Goal: Task Accomplishment & Management: Use online tool/utility

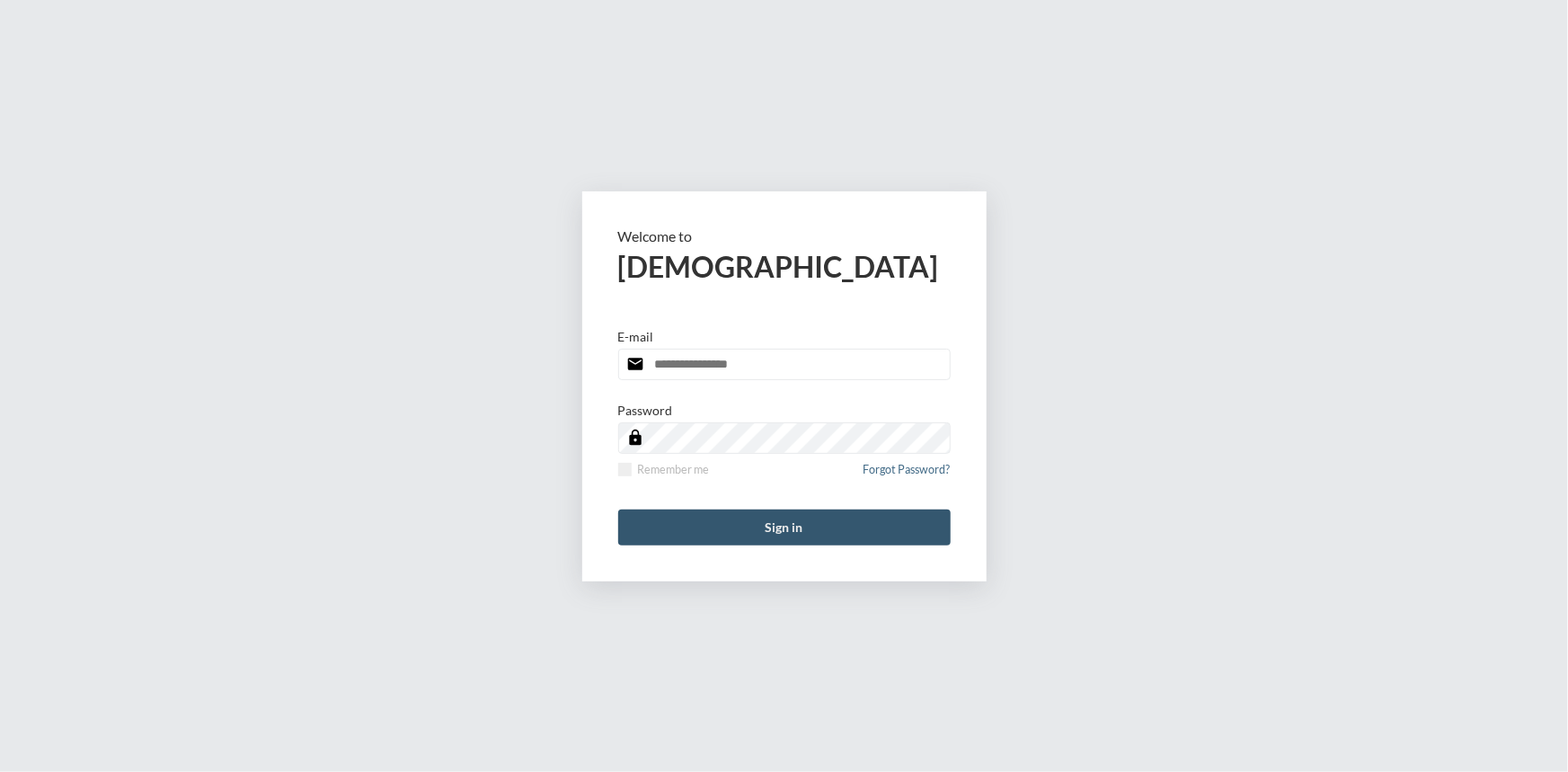
type input "**********"
click at [813, 526] on button "Sign in" at bounding box center [784, 527] width 332 height 36
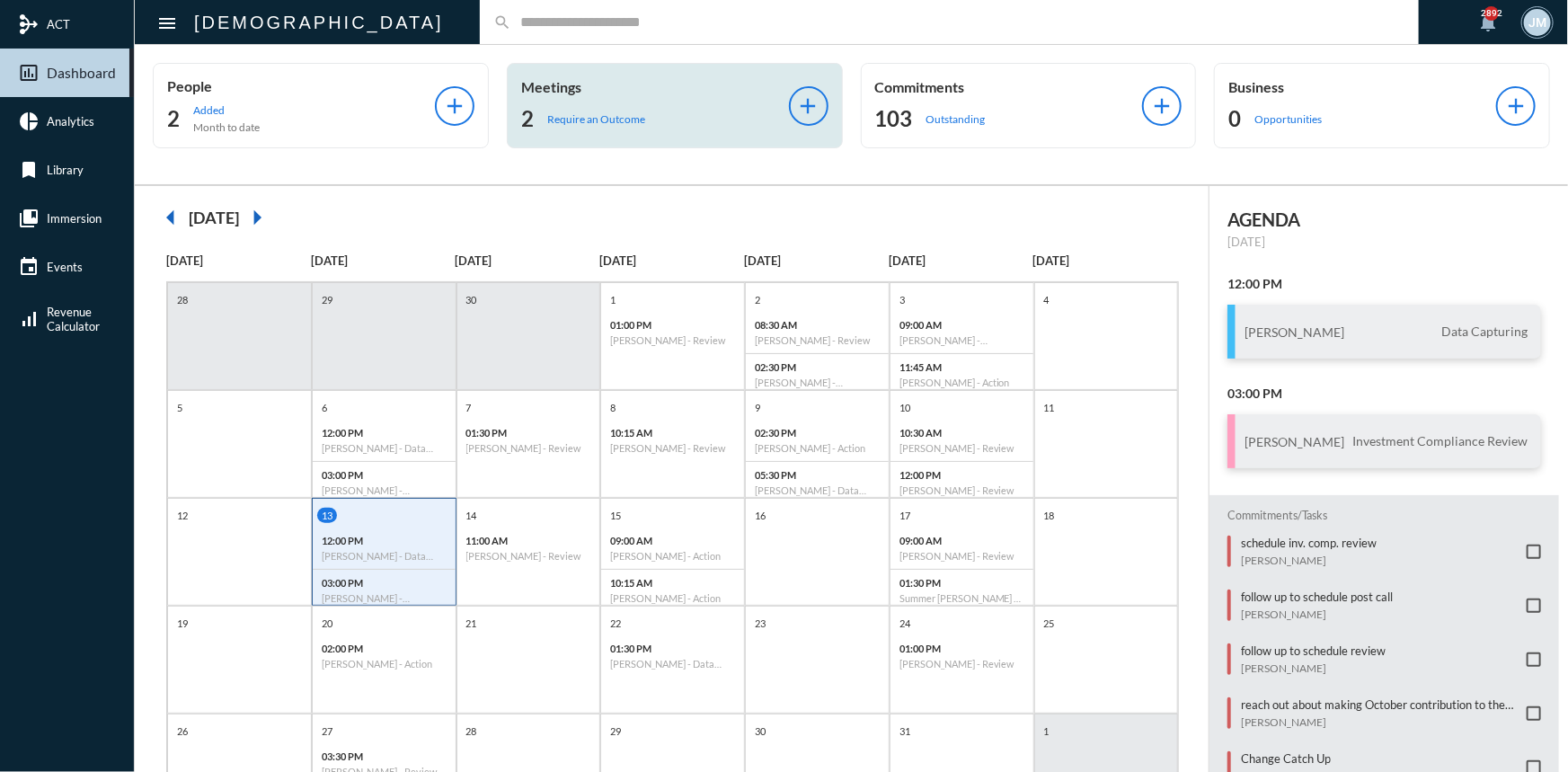
click at [557, 89] on p "Meetings" at bounding box center [655, 87] width 268 height 17
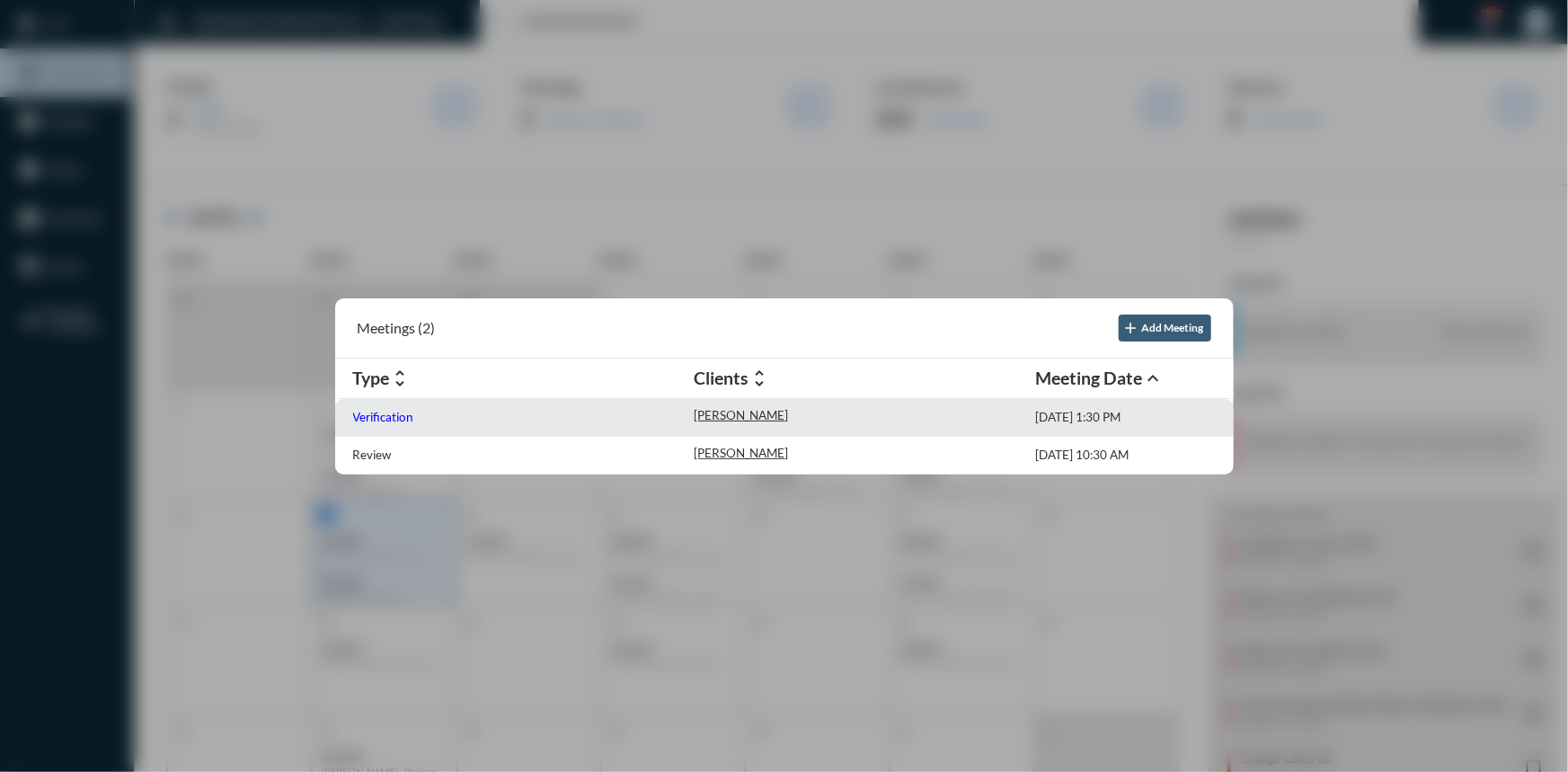
click at [395, 410] on p "Verification" at bounding box center [383, 416] width 61 height 14
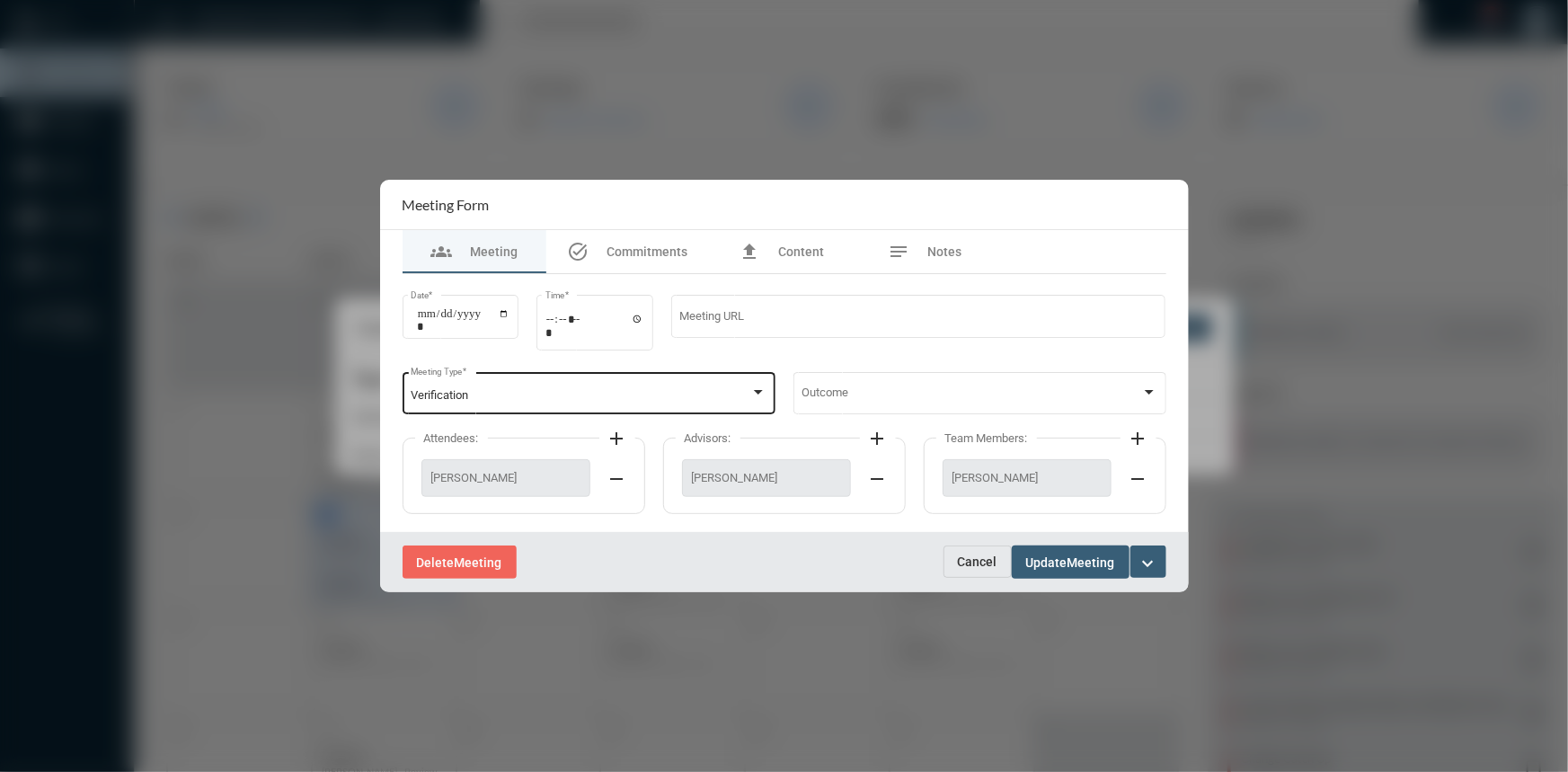
click at [753, 394] on div at bounding box center [758, 393] width 16 height 14
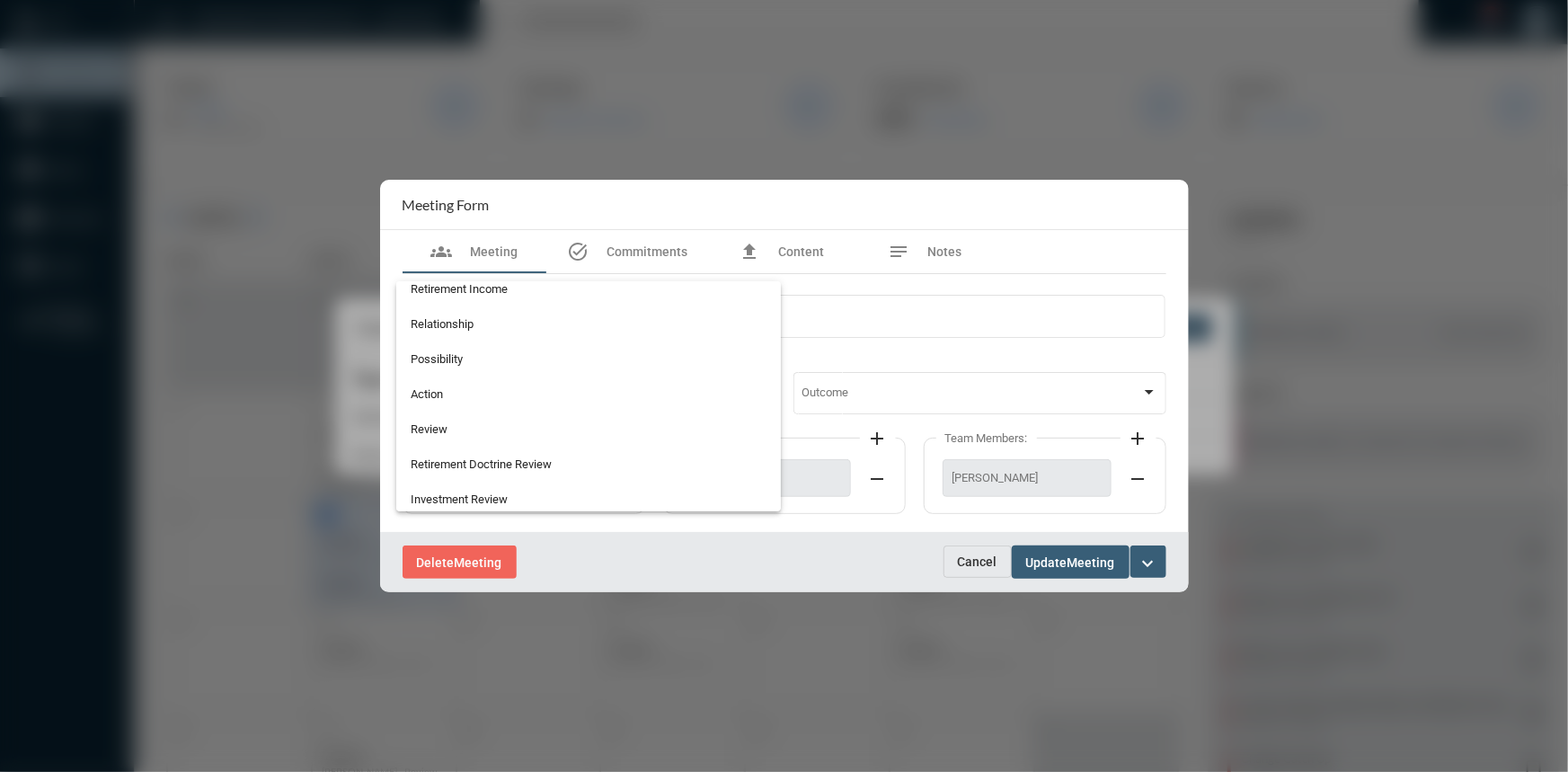
scroll to position [470, 0]
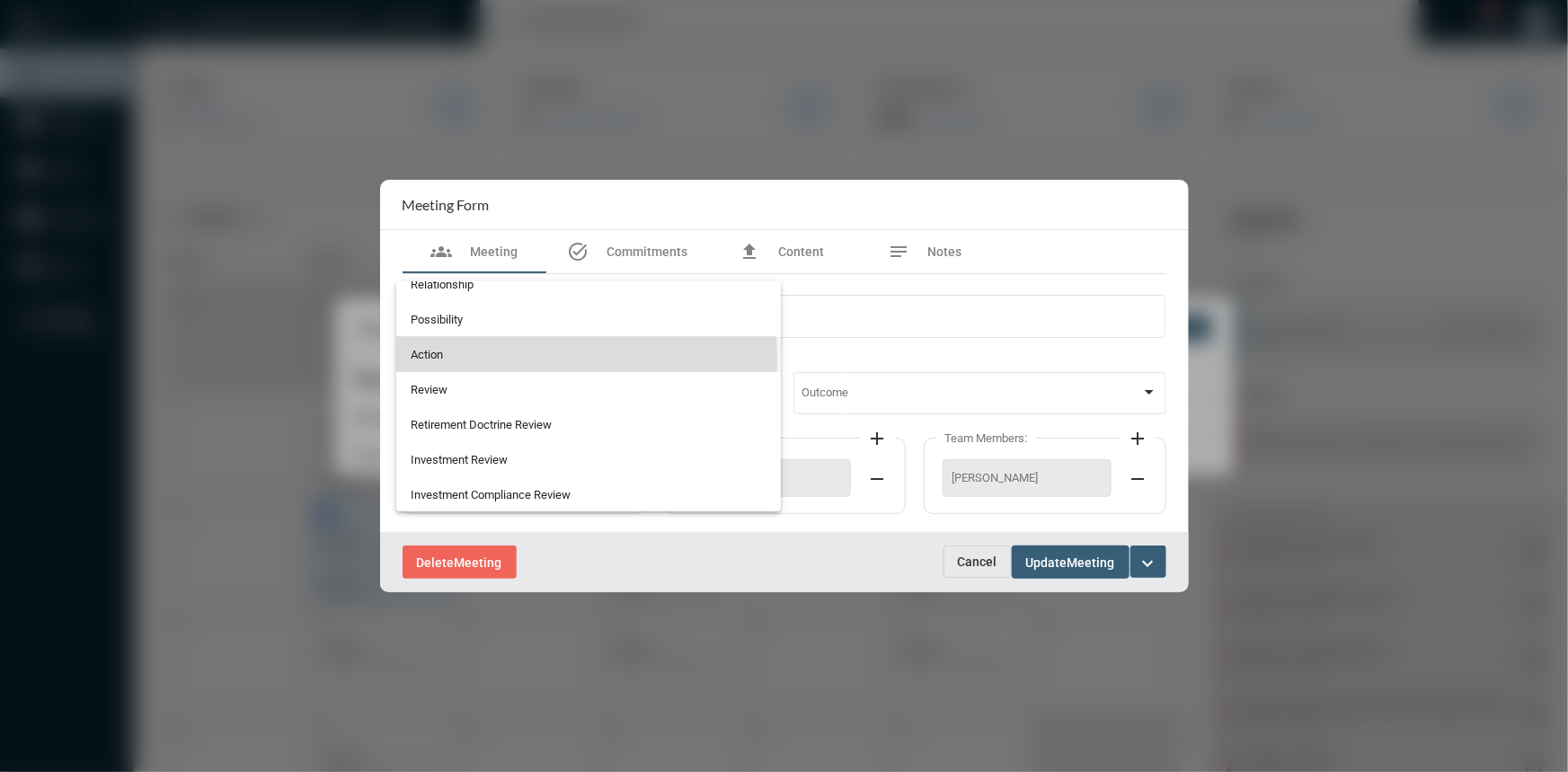
click at [456, 360] on span "Action" at bounding box center [588, 354] width 356 height 35
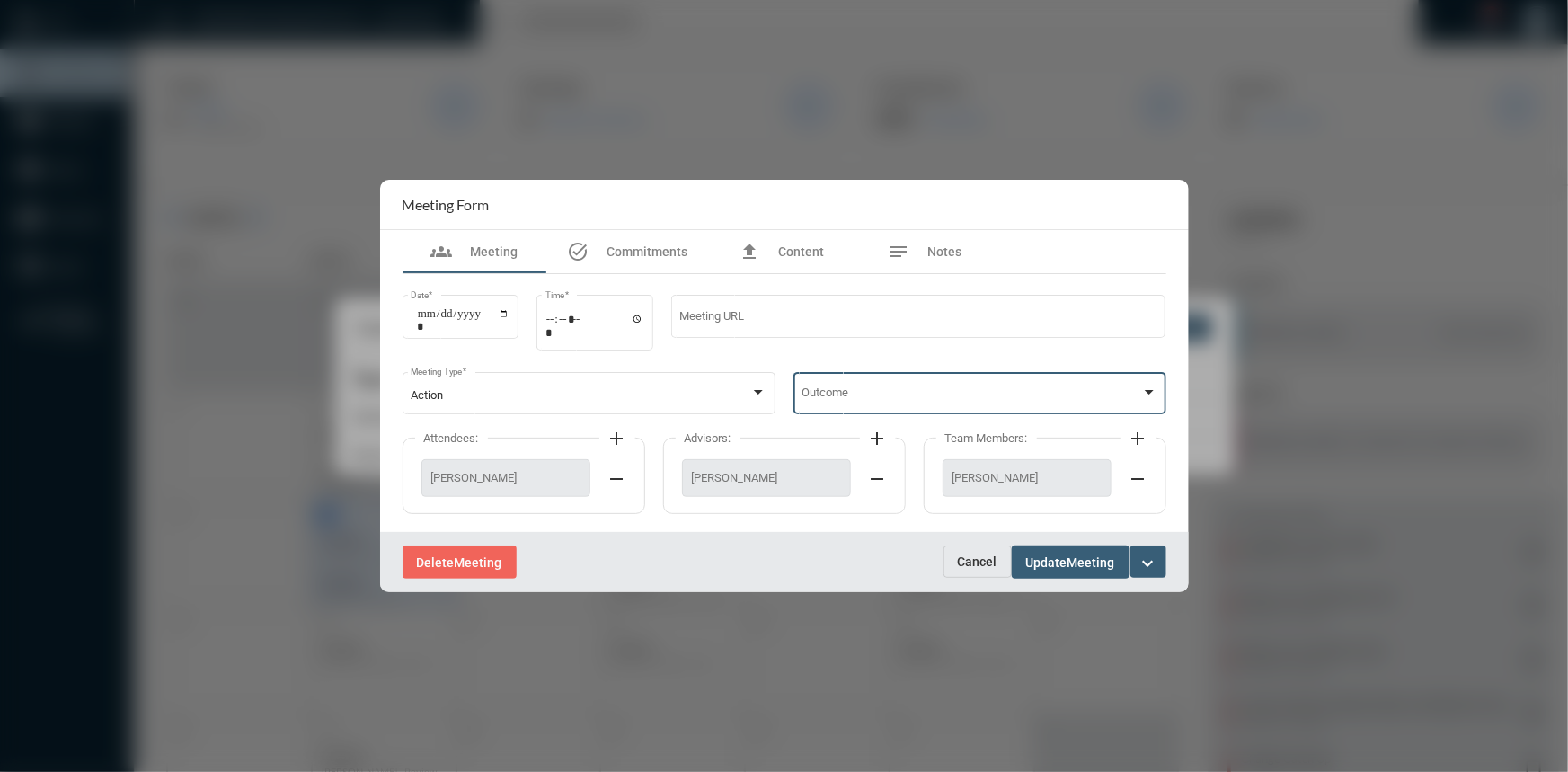
click at [1154, 389] on div at bounding box center [1149, 393] width 16 height 14
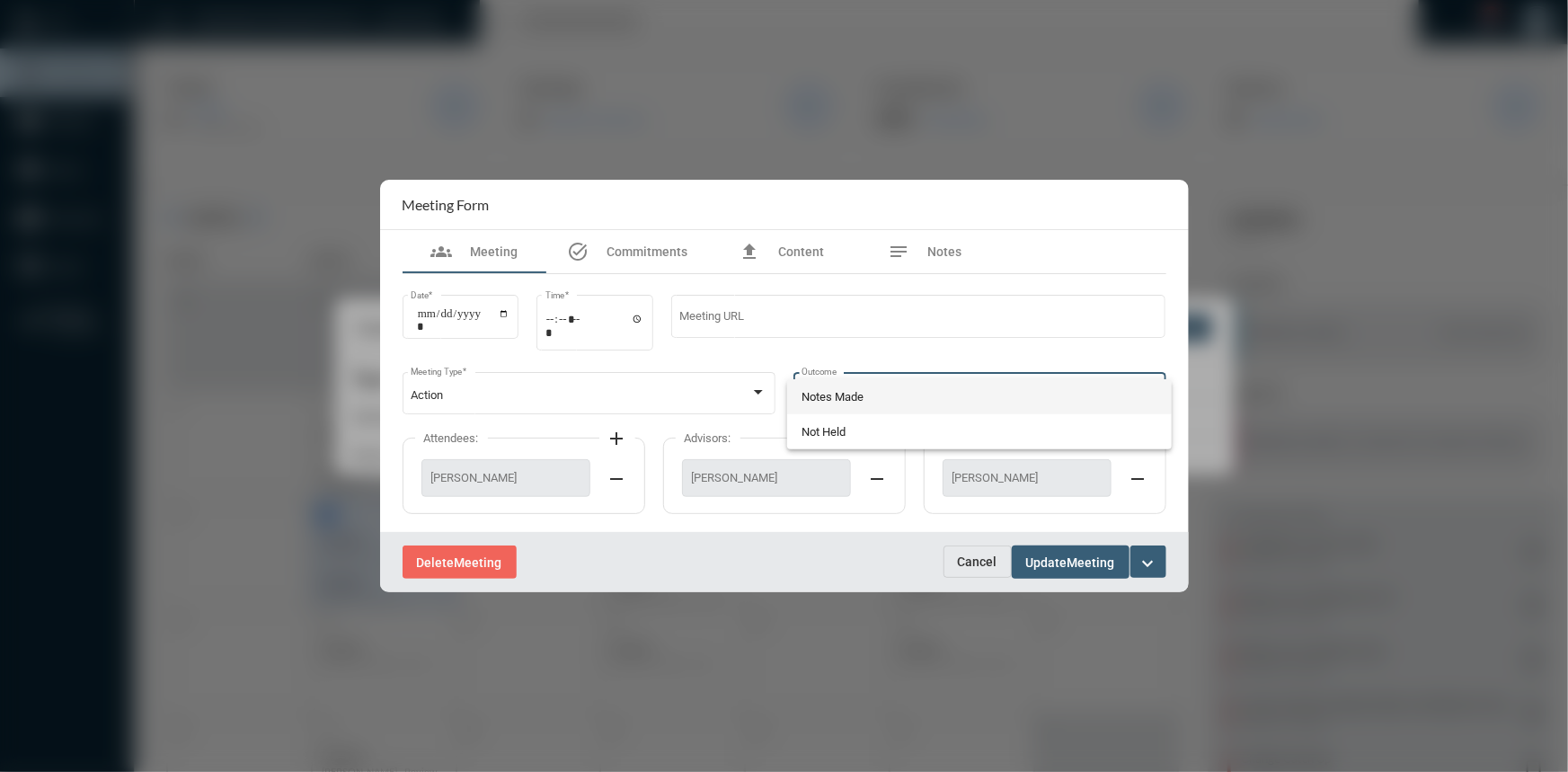
click at [883, 397] on span "Notes Made" at bounding box center [980, 396] width 356 height 35
click at [1040, 567] on span "Update" at bounding box center [1048, 562] width 41 height 14
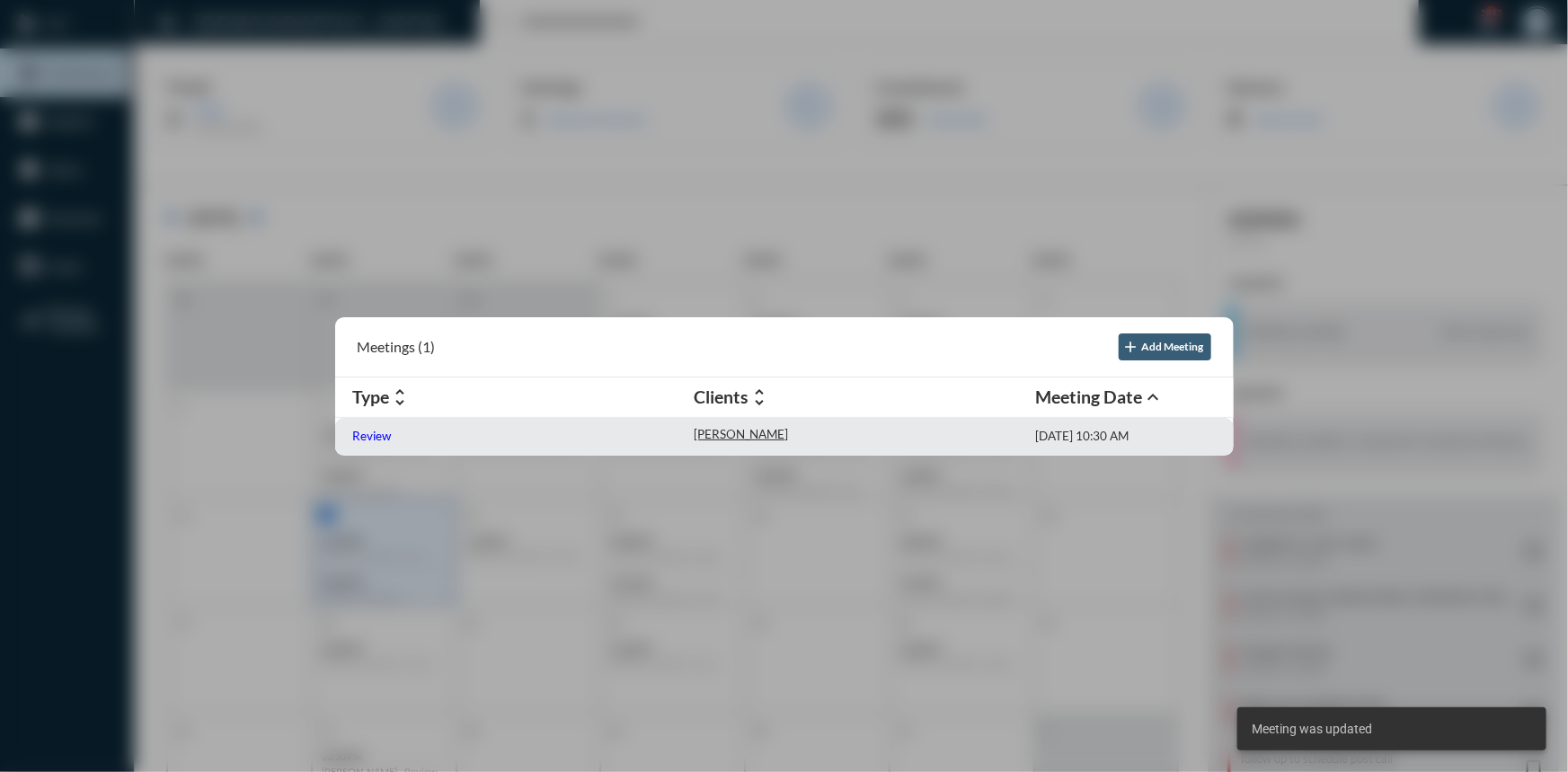
click at [369, 439] on p "Review" at bounding box center [372, 435] width 39 height 14
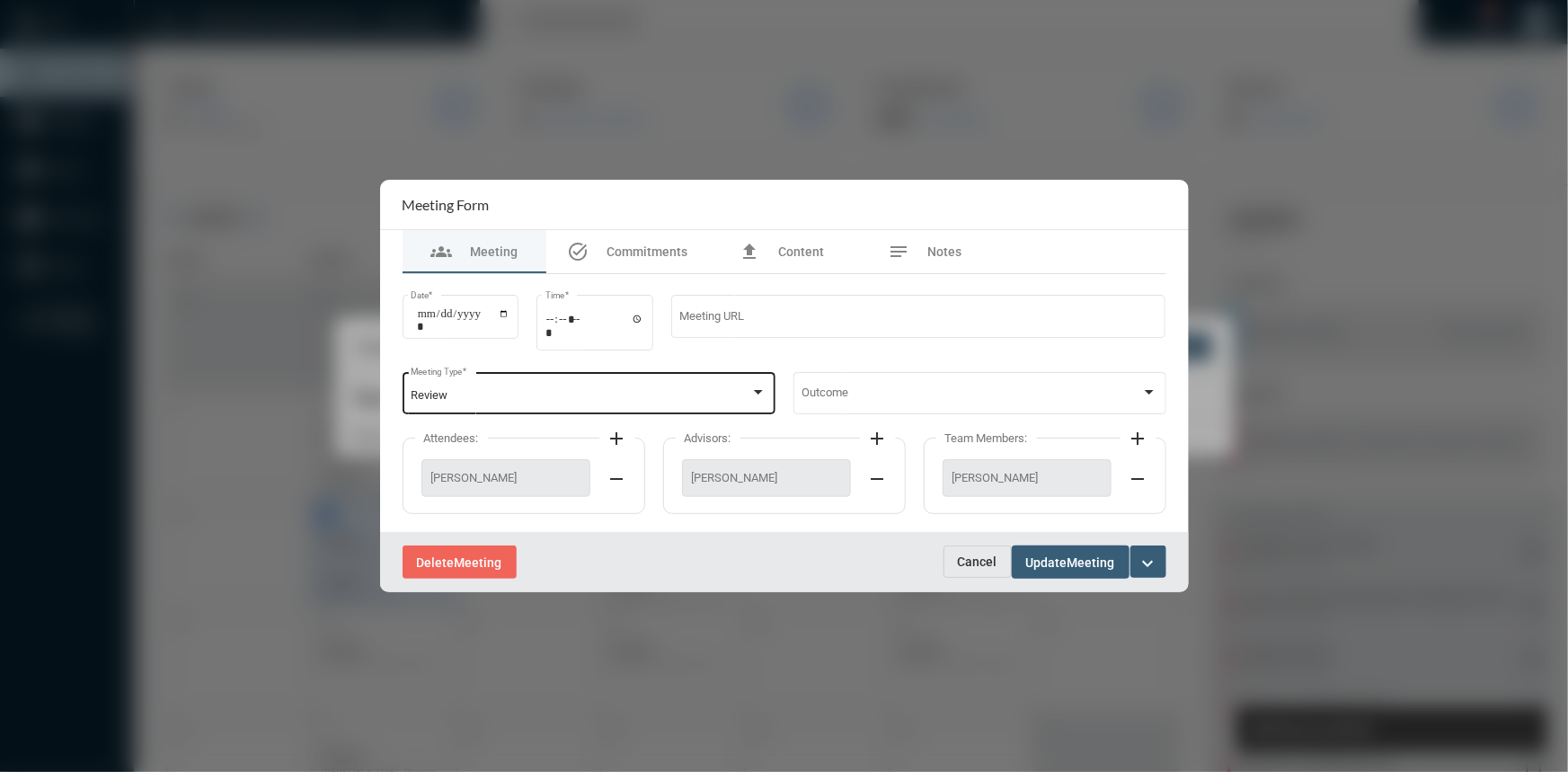
click at [756, 385] on div "Review Meeting Type *" at bounding box center [588, 392] width 356 height 46
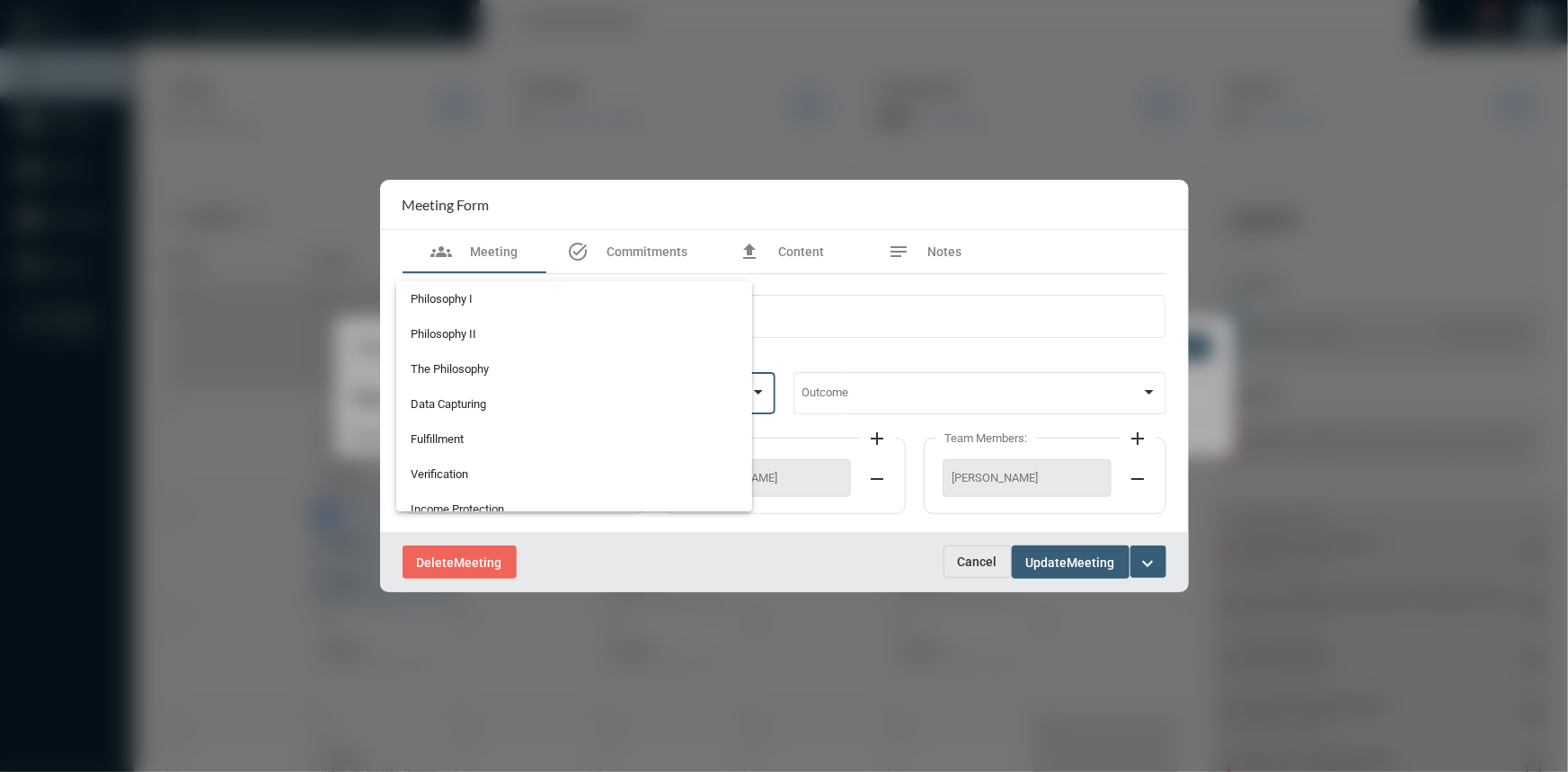
scroll to position [463, 0]
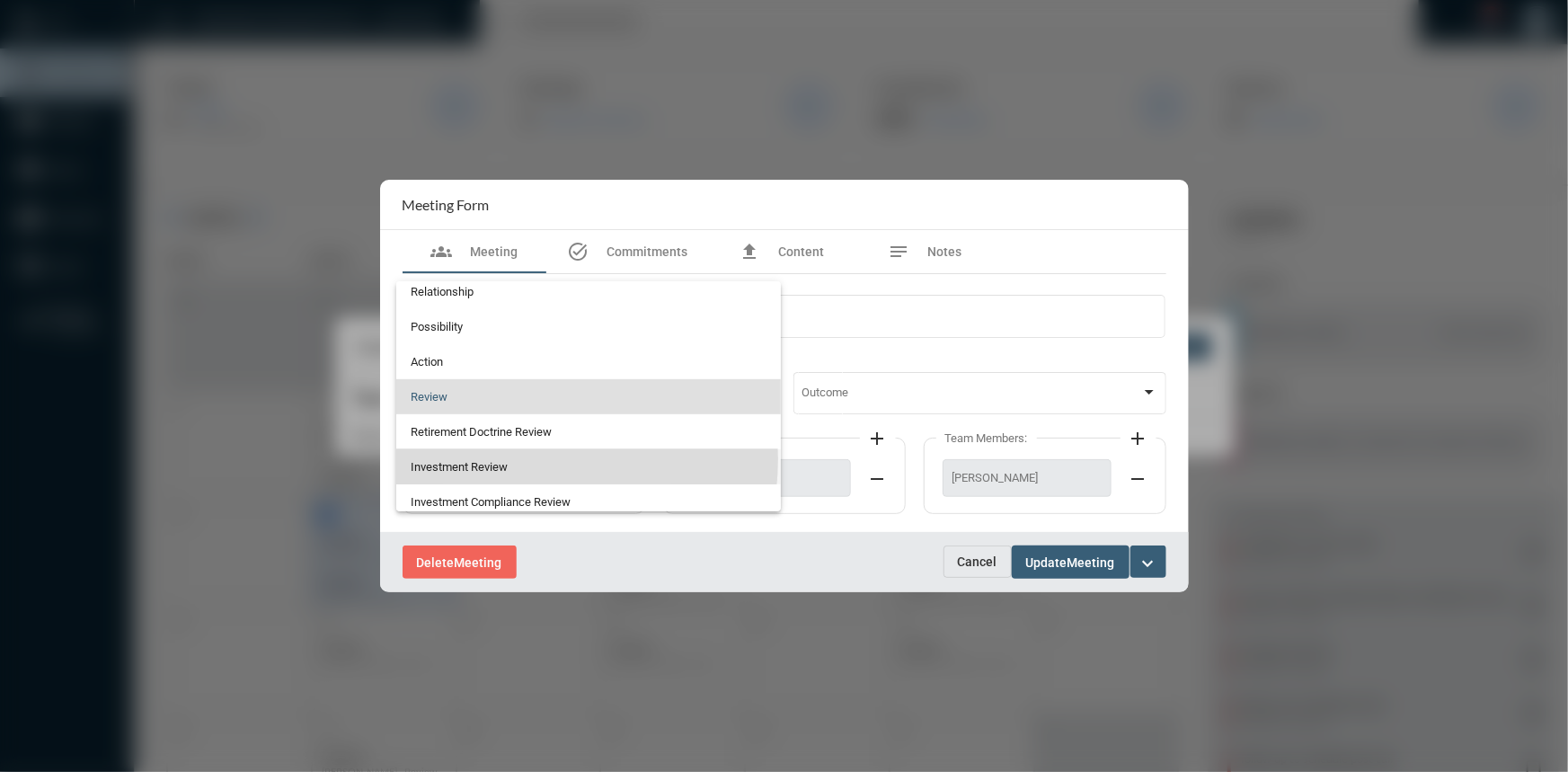
click at [496, 458] on span "Investment Review" at bounding box center [588, 466] width 356 height 35
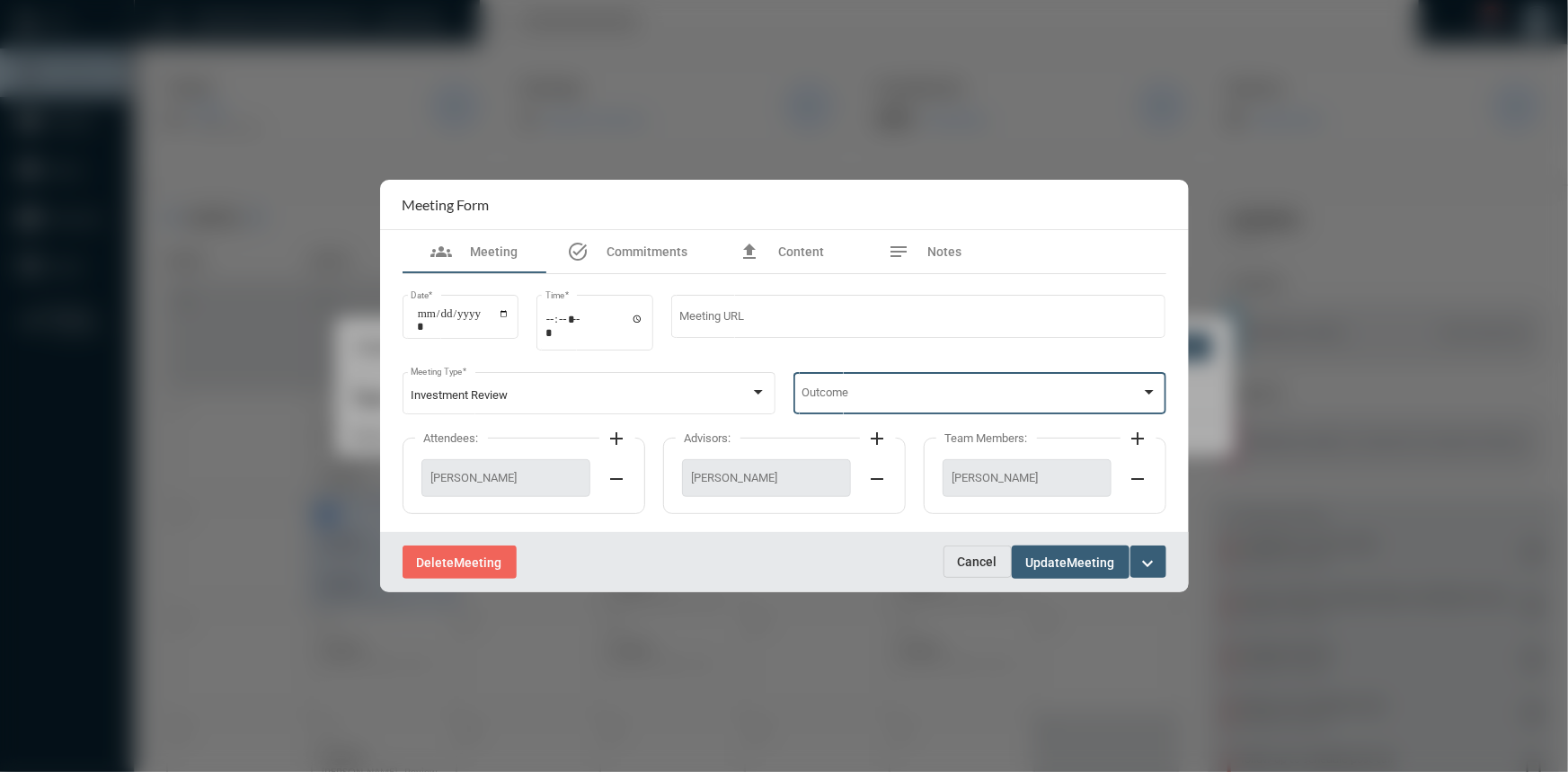
click at [1144, 394] on div at bounding box center [1149, 393] width 16 height 14
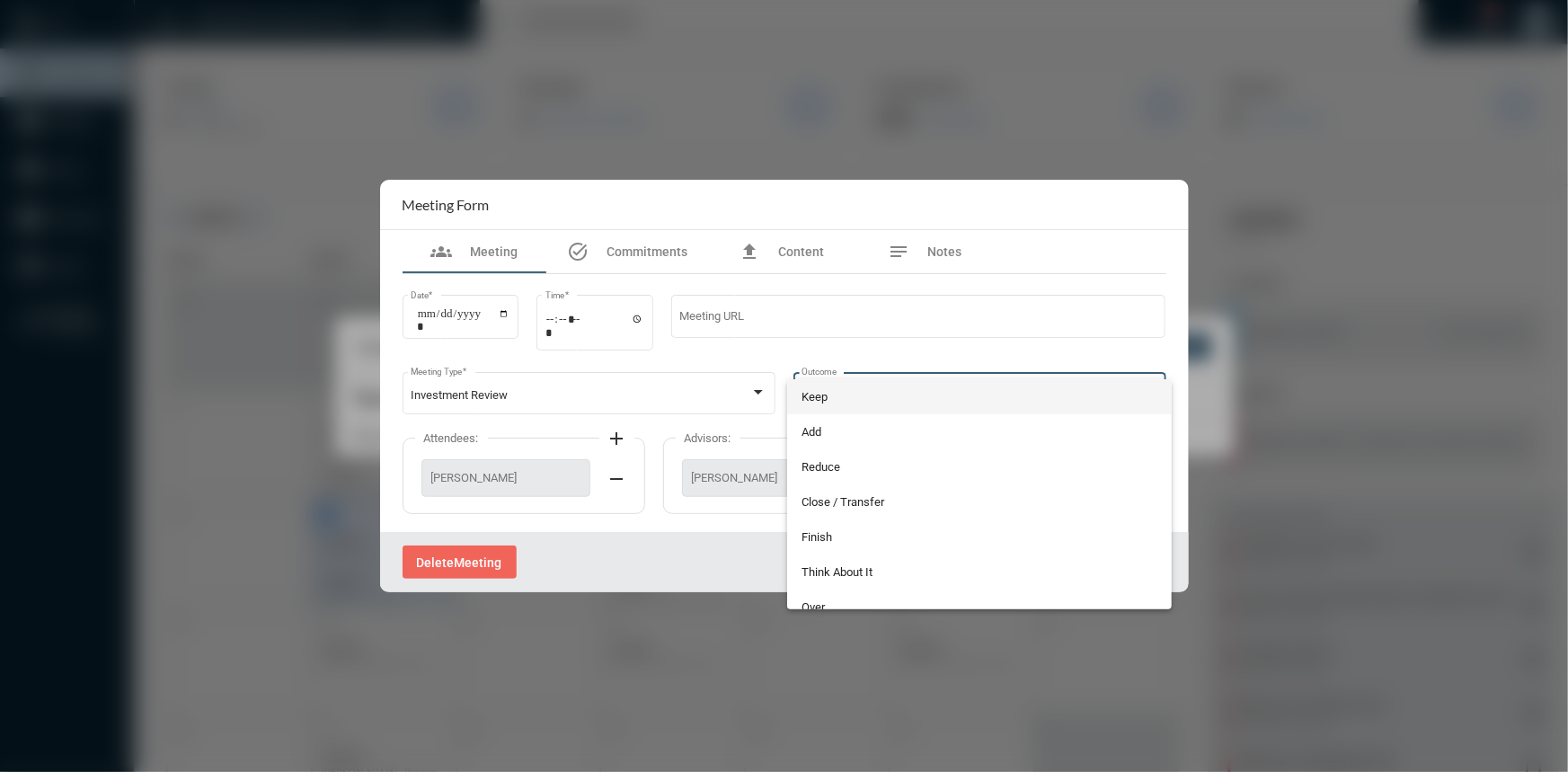
click at [866, 395] on span "Keep" at bounding box center [980, 396] width 356 height 35
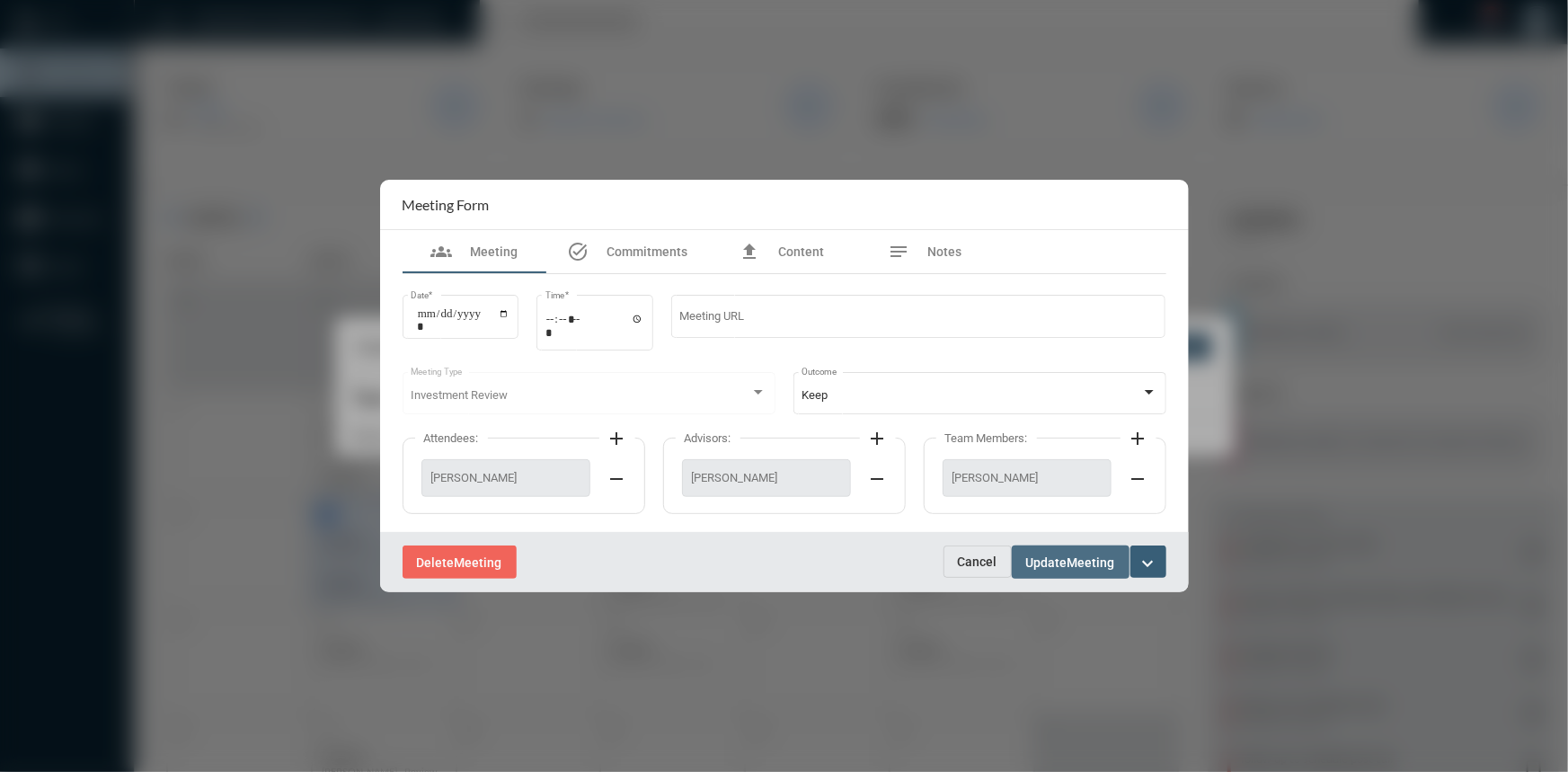
click at [1075, 556] on span "Meeting" at bounding box center [1091, 562] width 48 height 14
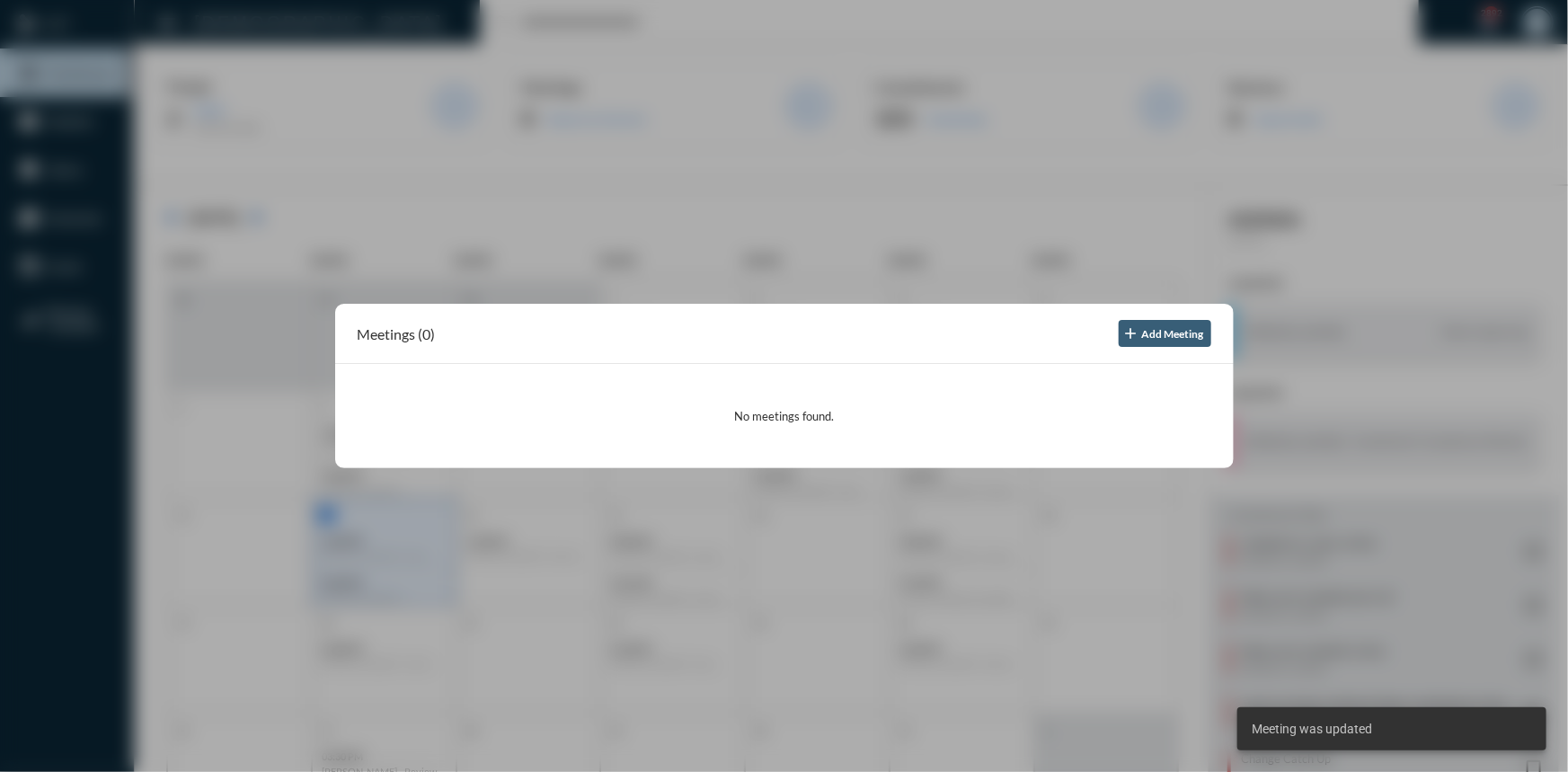
click at [671, 188] on div at bounding box center [784, 386] width 1568 height 772
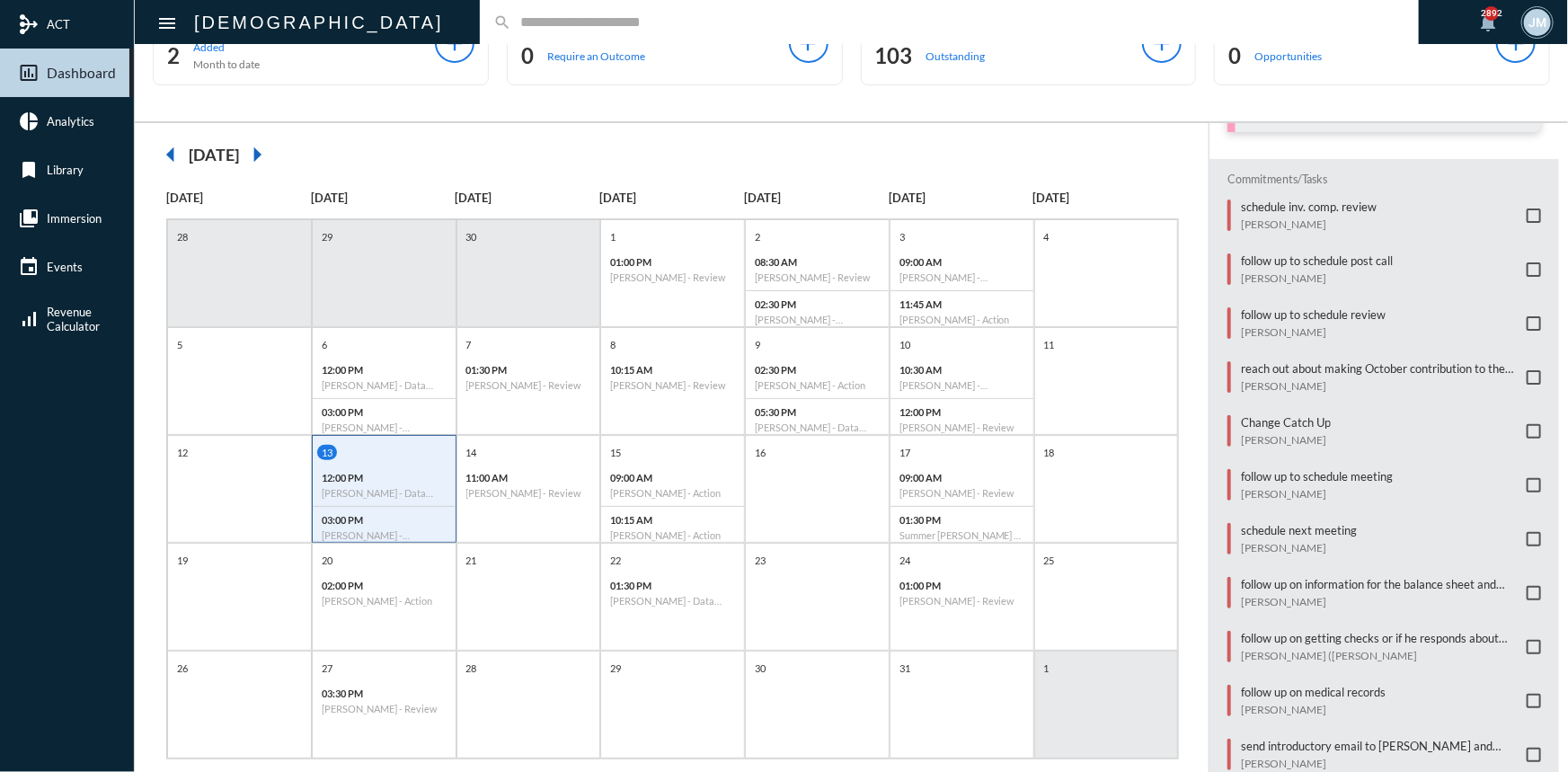
scroll to position [92, 0]
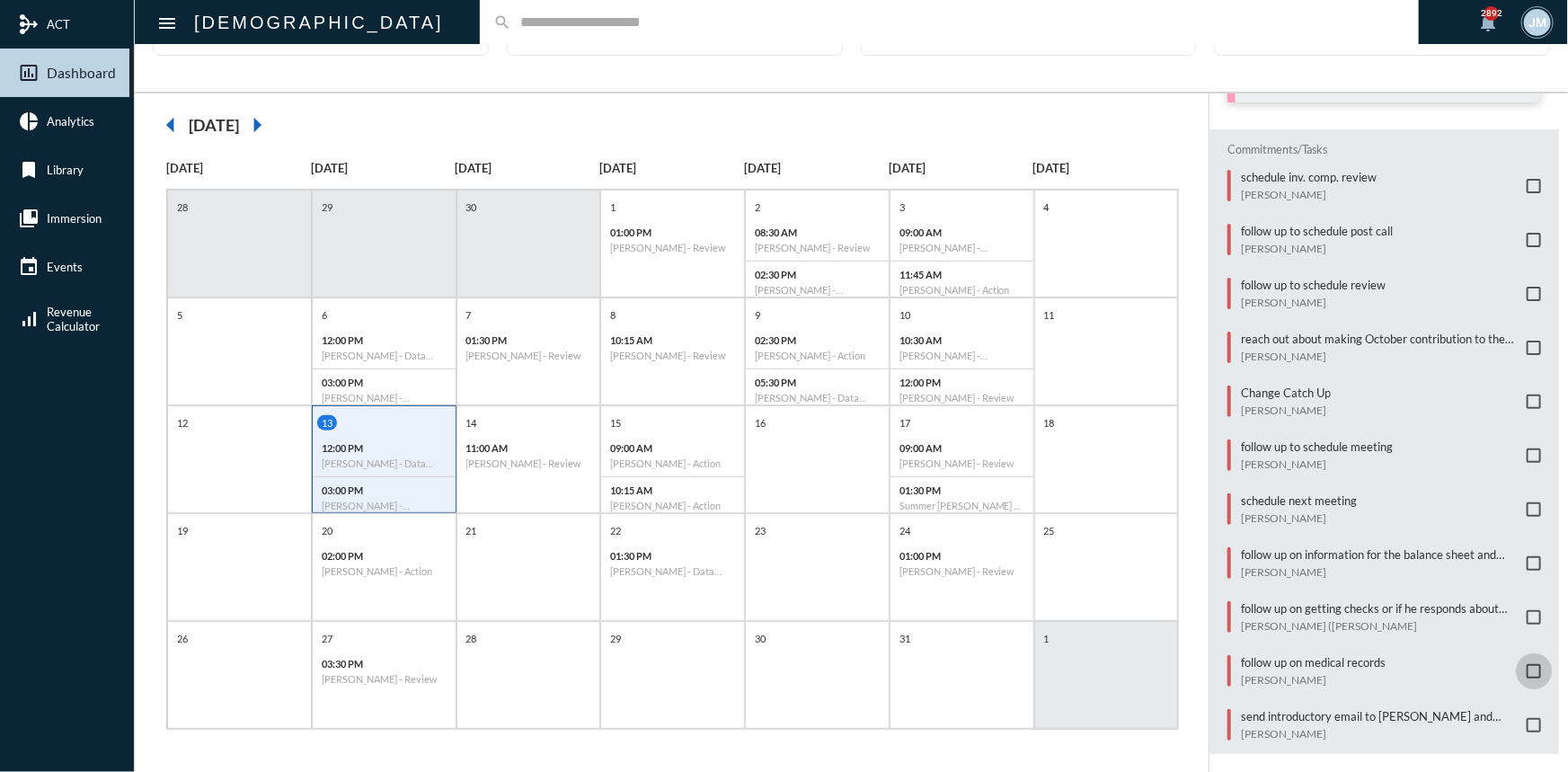
click at [1528, 665] on span at bounding box center [1533, 671] width 14 height 14
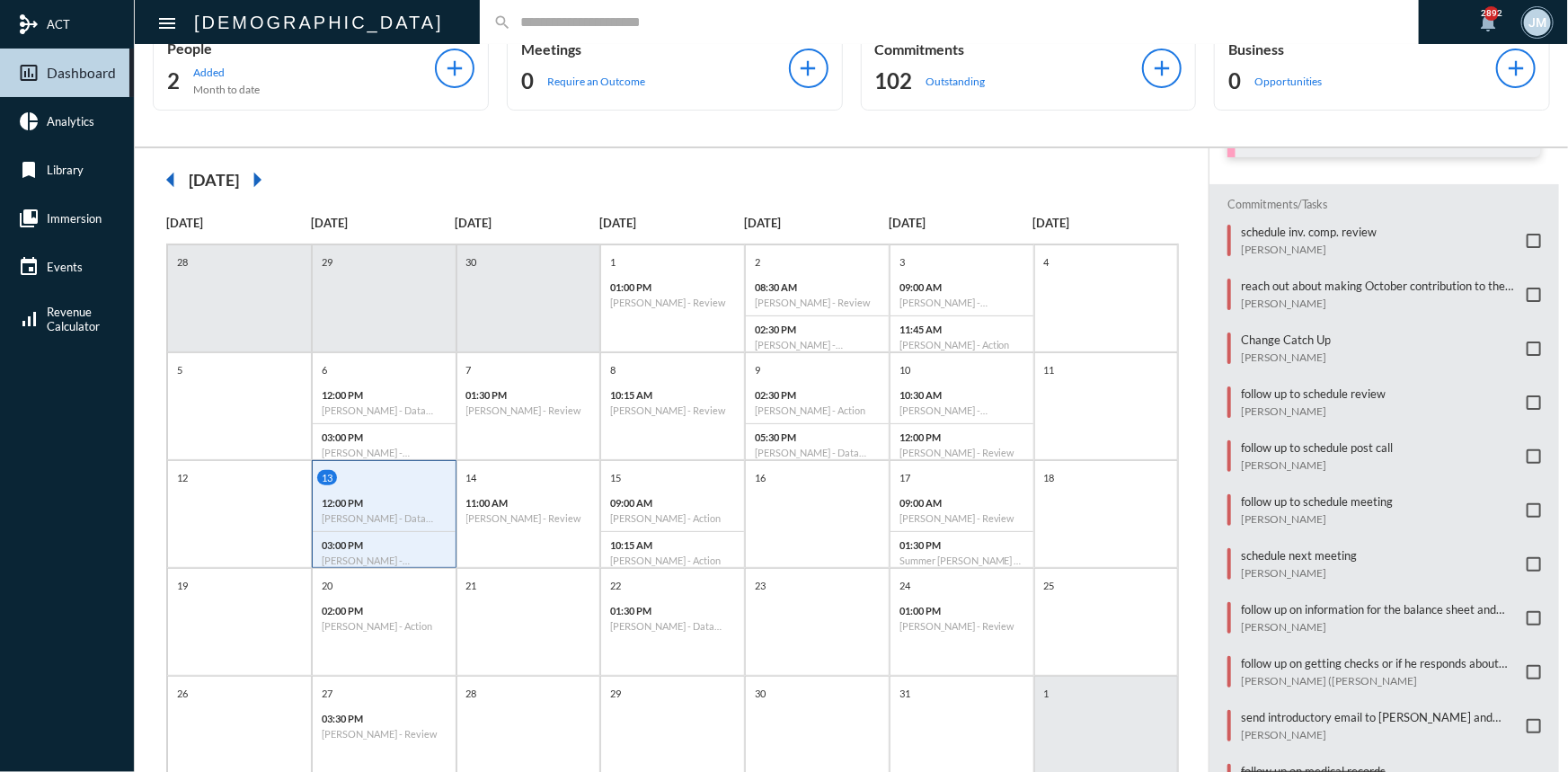
scroll to position [10, 0]
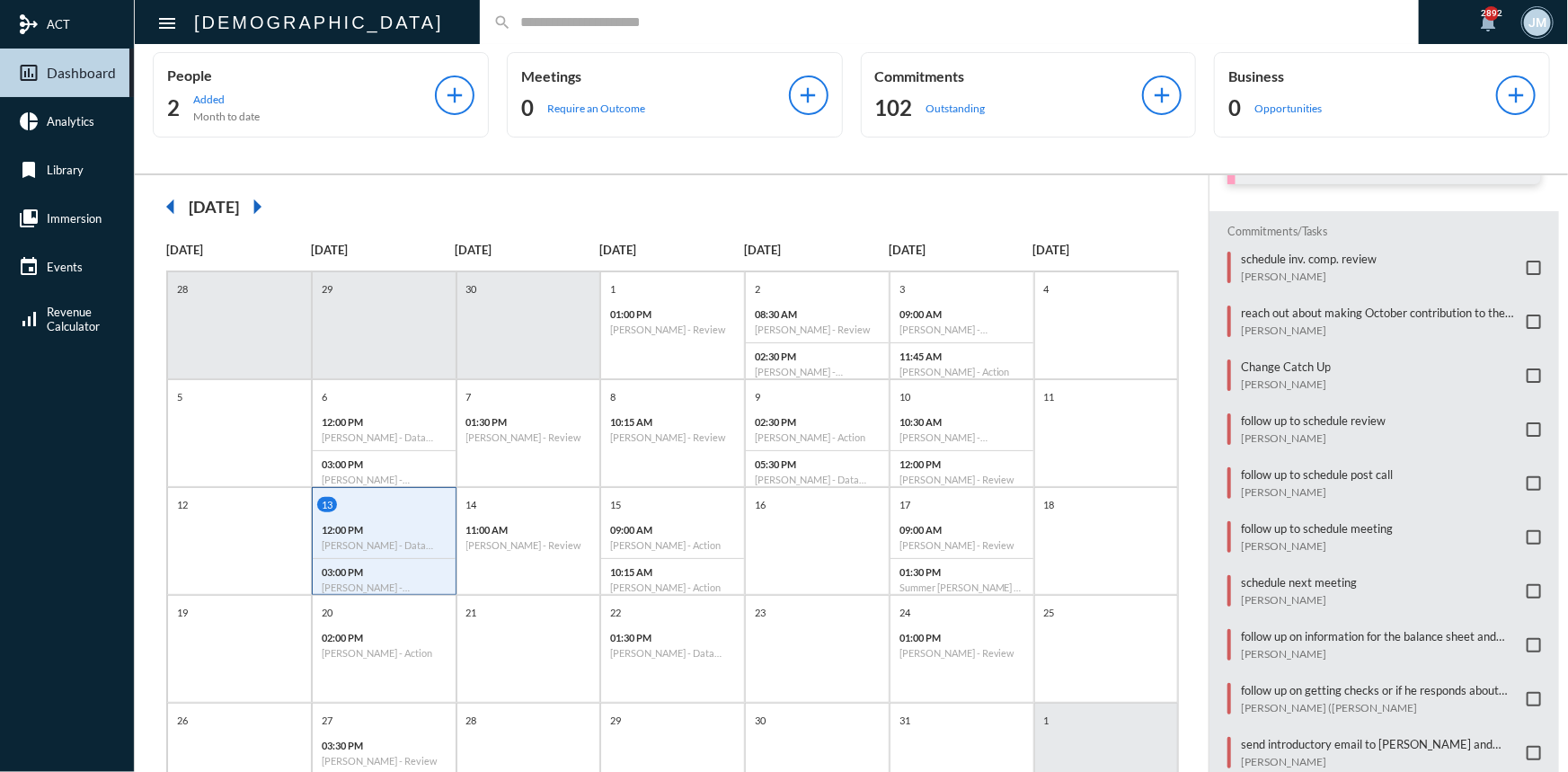
click at [511, 27] on input "text" at bounding box center [958, 22] width 894 height 15
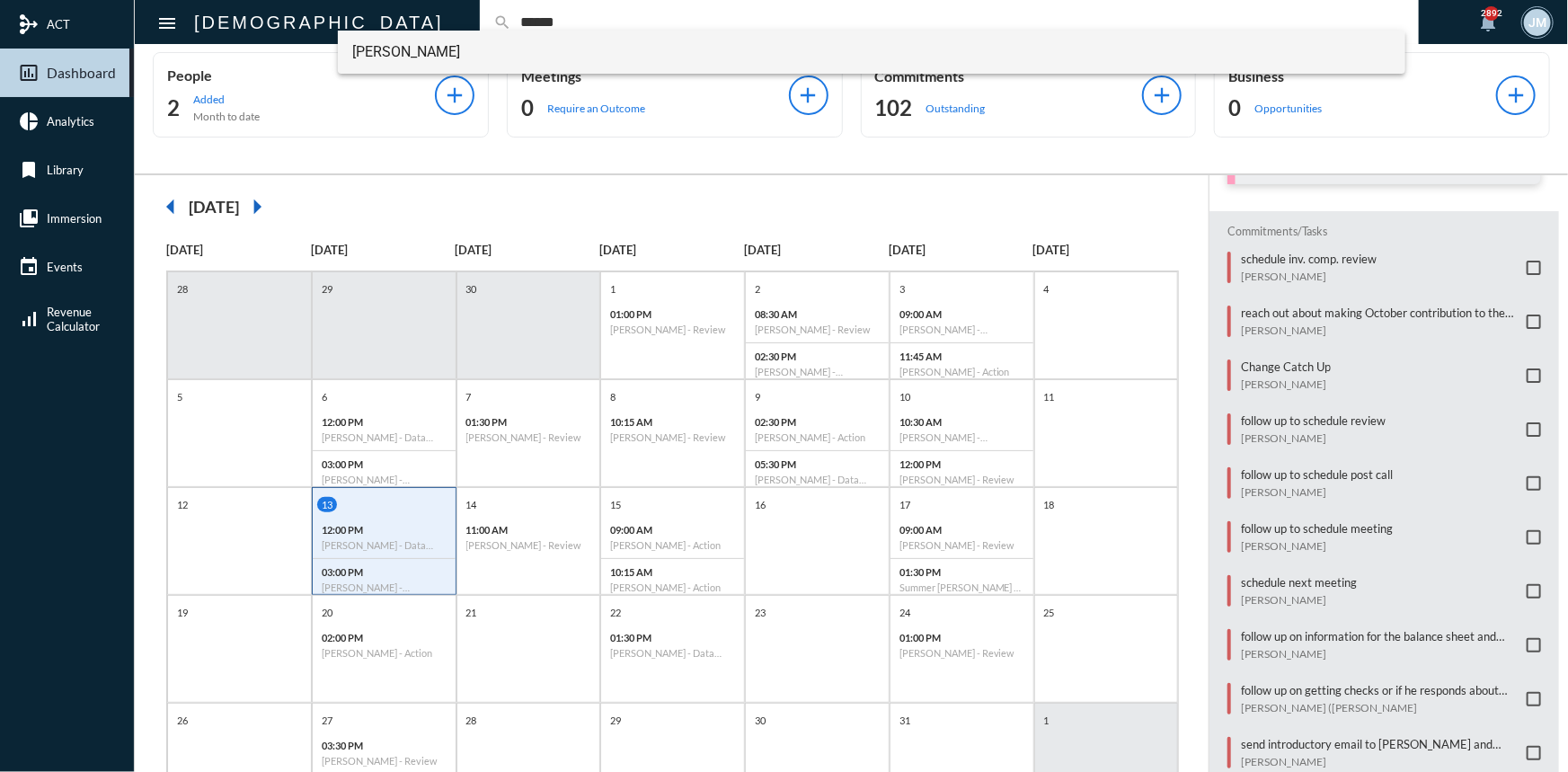
type input "******"
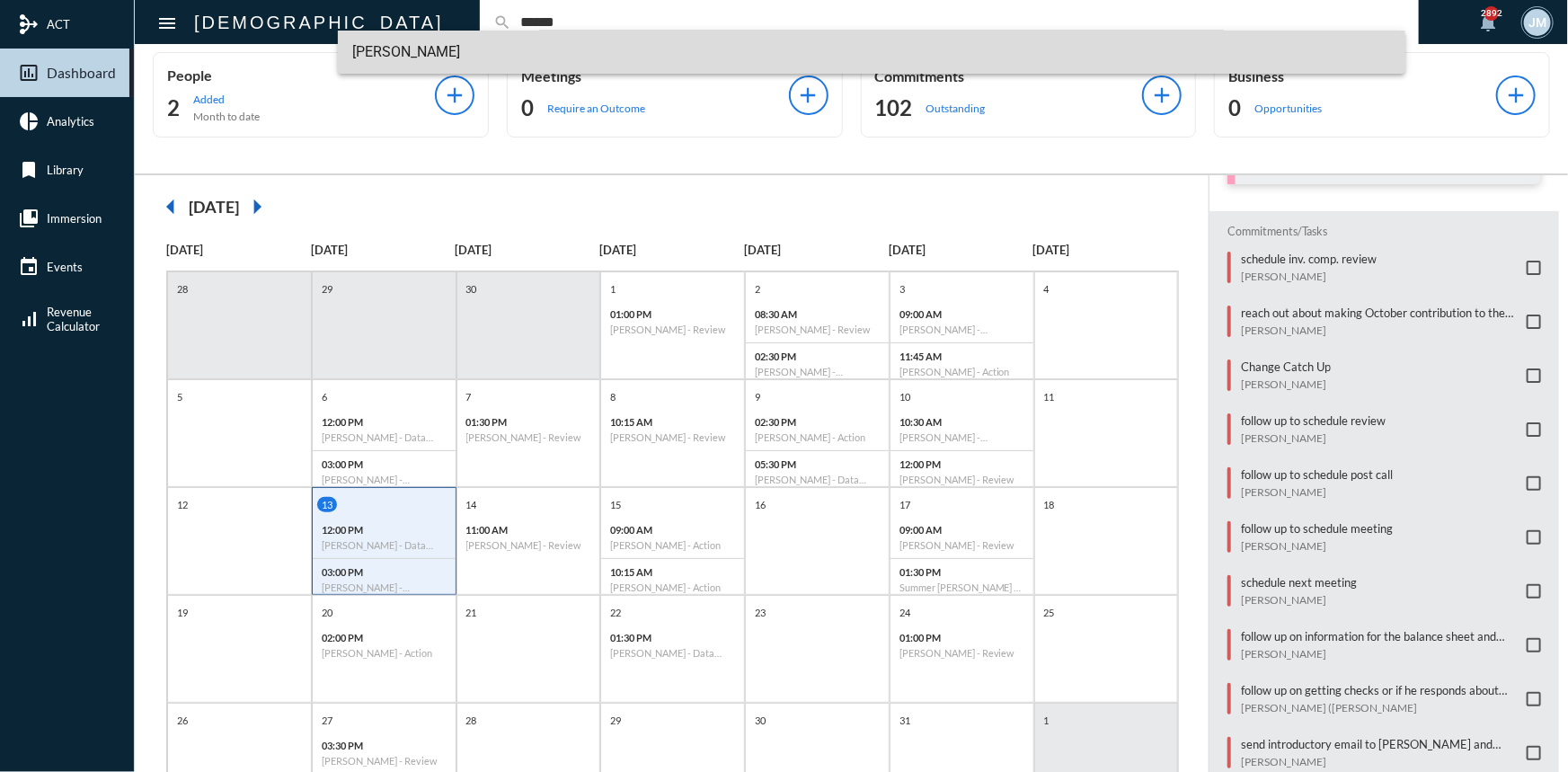
click at [402, 45] on span "Guy Verhovsky" at bounding box center [872, 52] width 1039 height 43
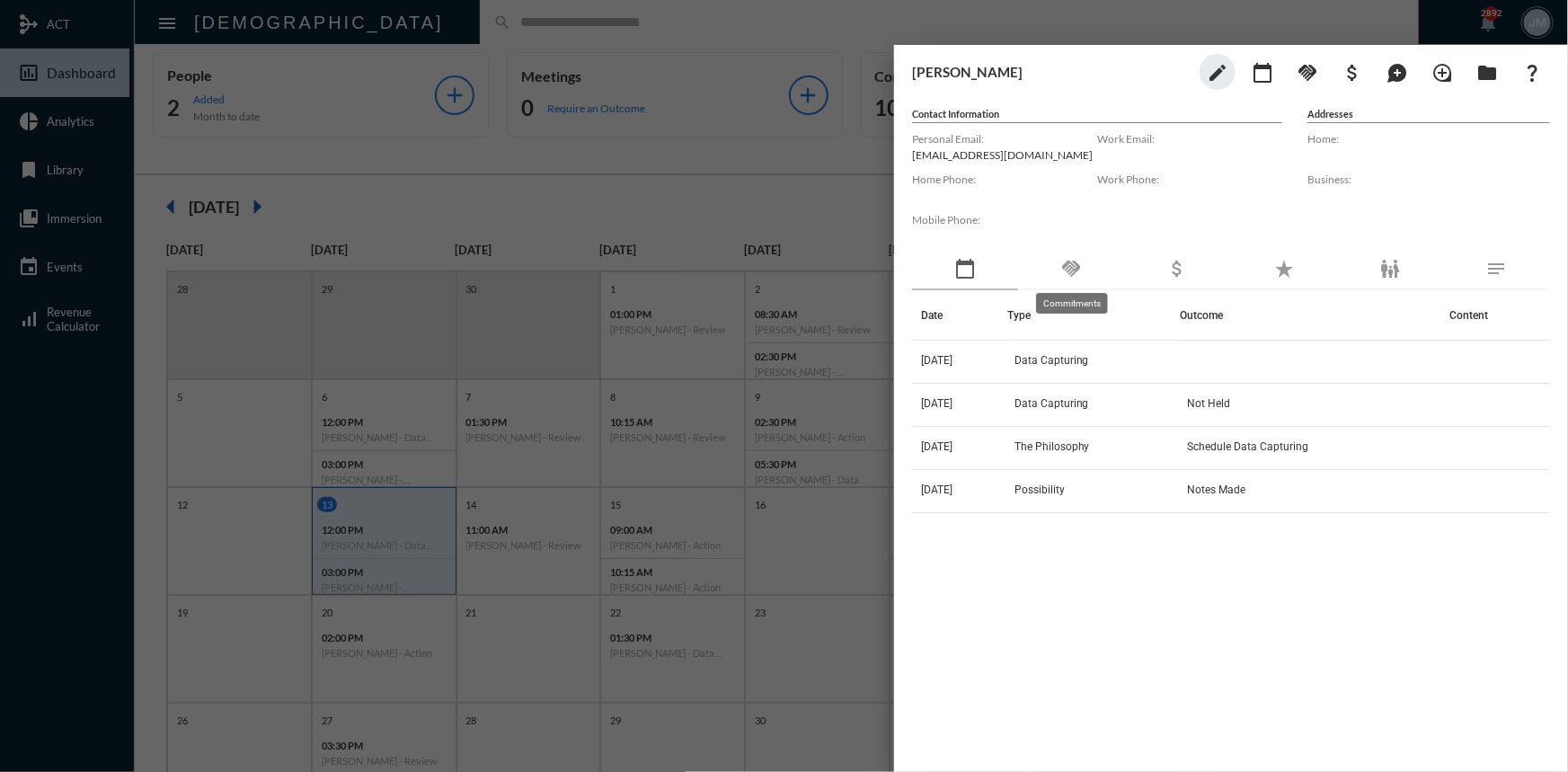
click at [1070, 271] on mat-icon "handshake" at bounding box center [1071, 268] width 22 height 22
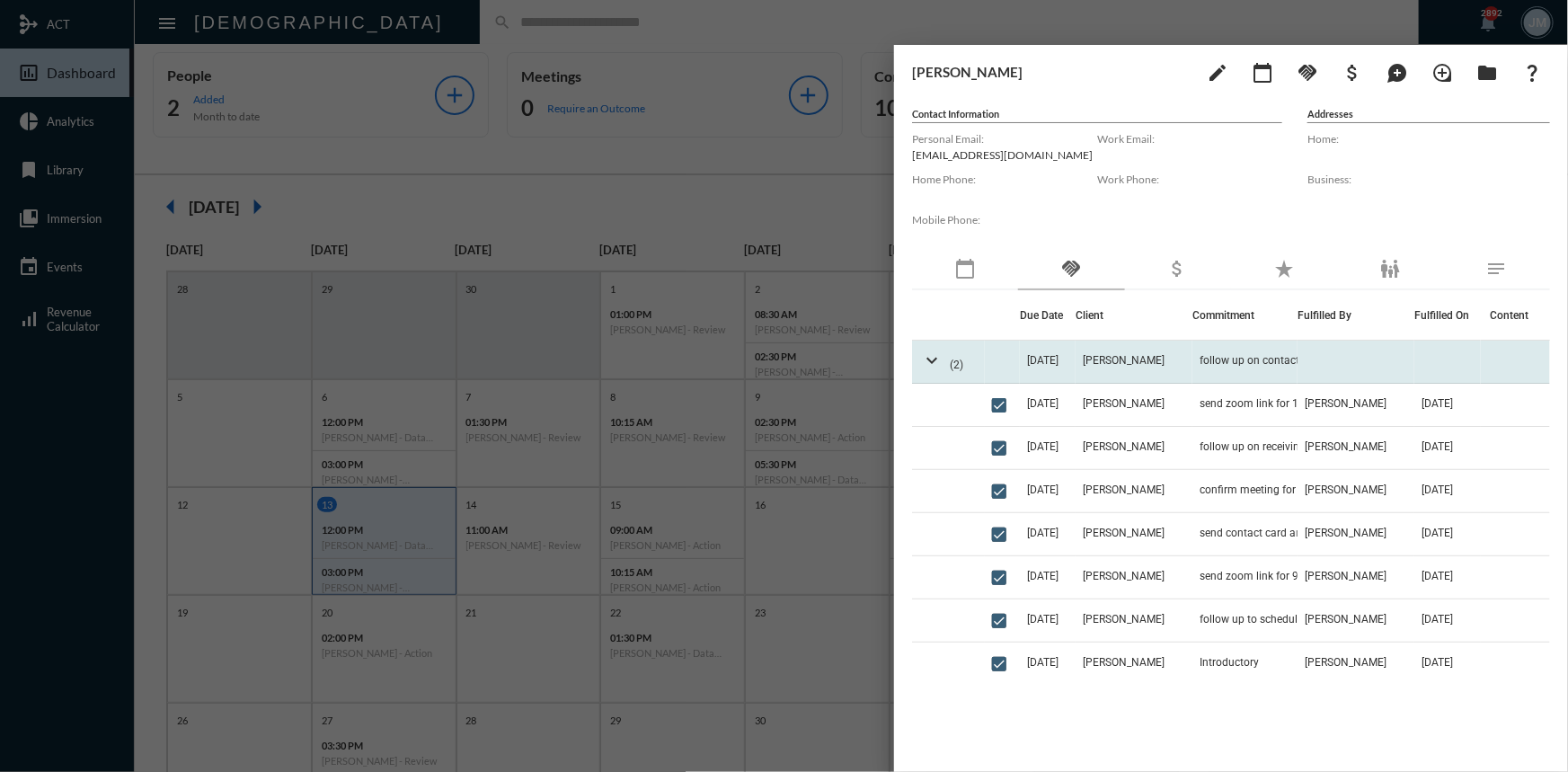
click at [1049, 361] on span "10/15/25" at bounding box center [1042, 360] width 31 height 12
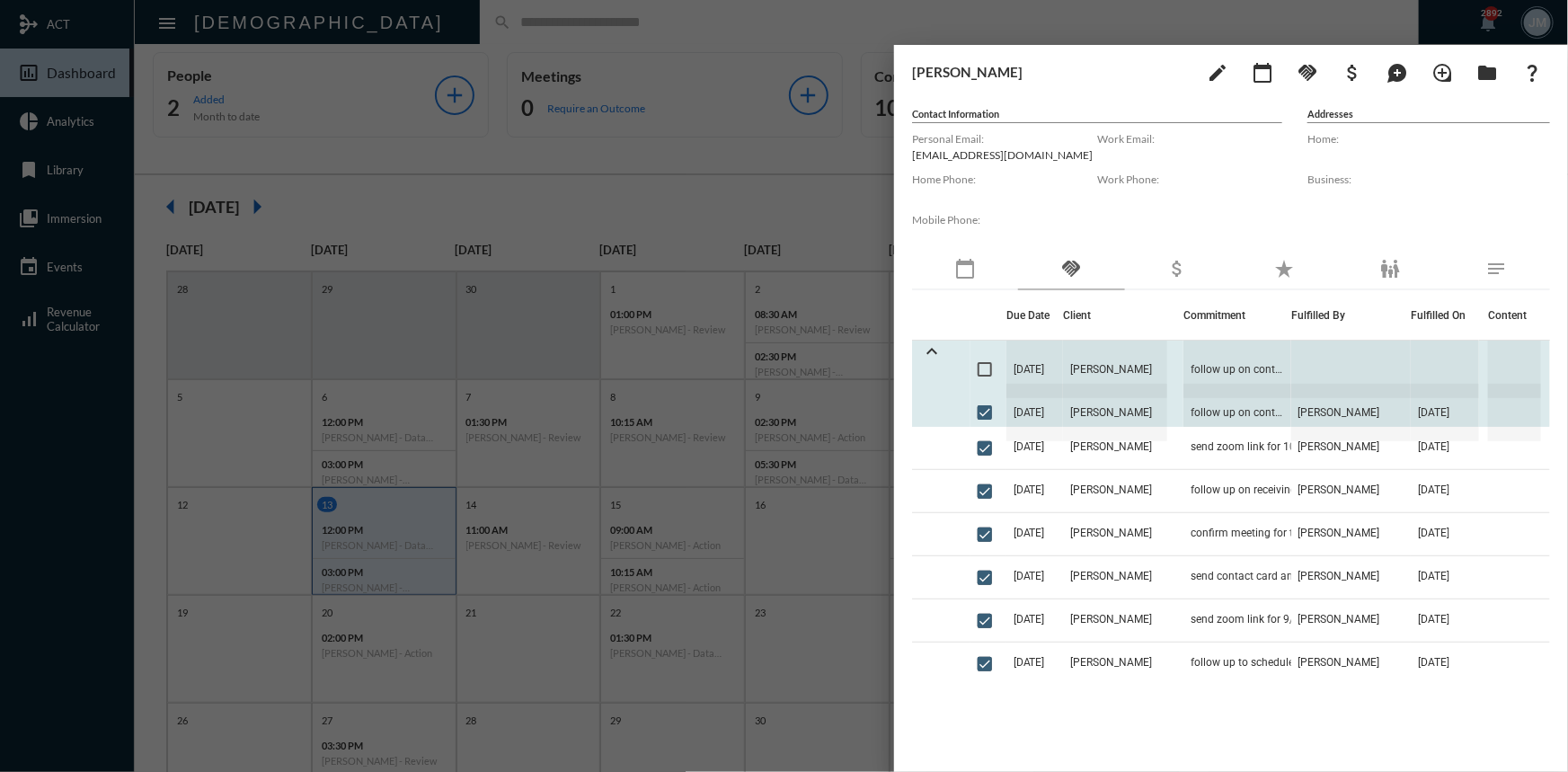
click at [1027, 413] on span "10/9/25" at bounding box center [1034, 412] width 57 height 57
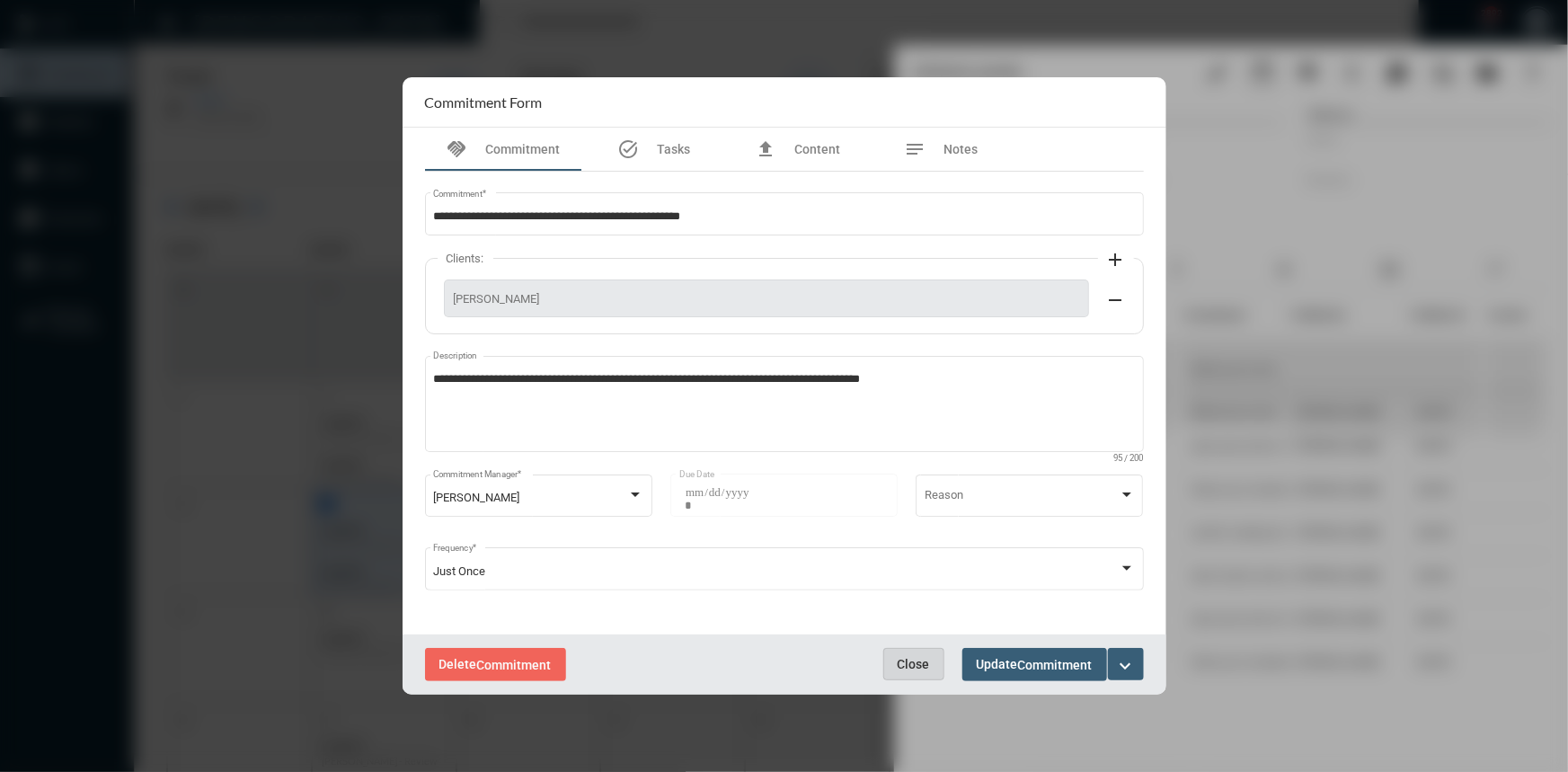
click at [908, 663] on span "Close" at bounding box center [914, 664] width 32 height 14
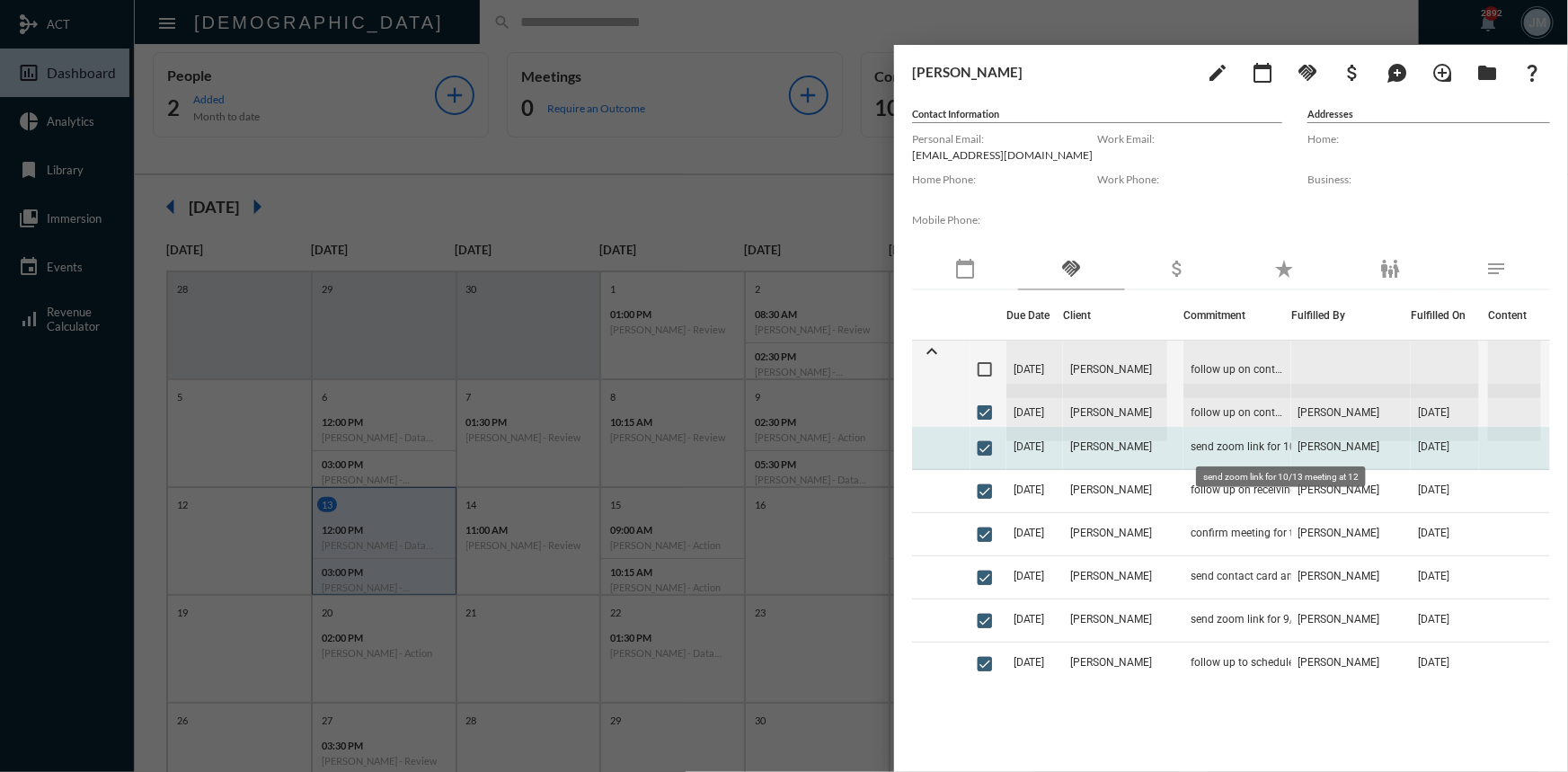
click at [1198, 451] on span "send zoom link for 10/13 meeting at 12" at bounding box center [1280, 446] width 180 height 12
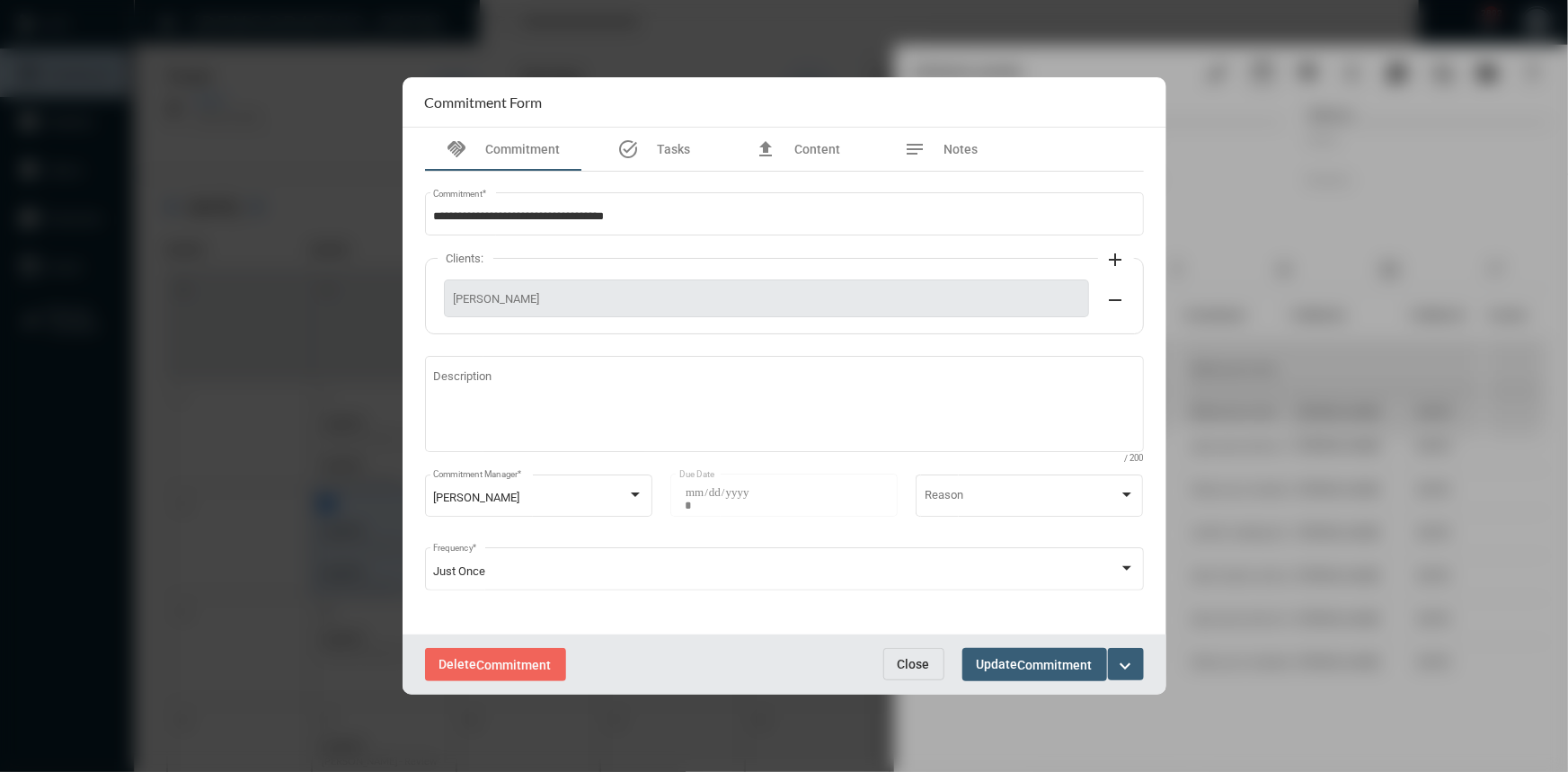
click at [900, 654] on button "Close" at bounding box center [914, 664] width 61 height 32
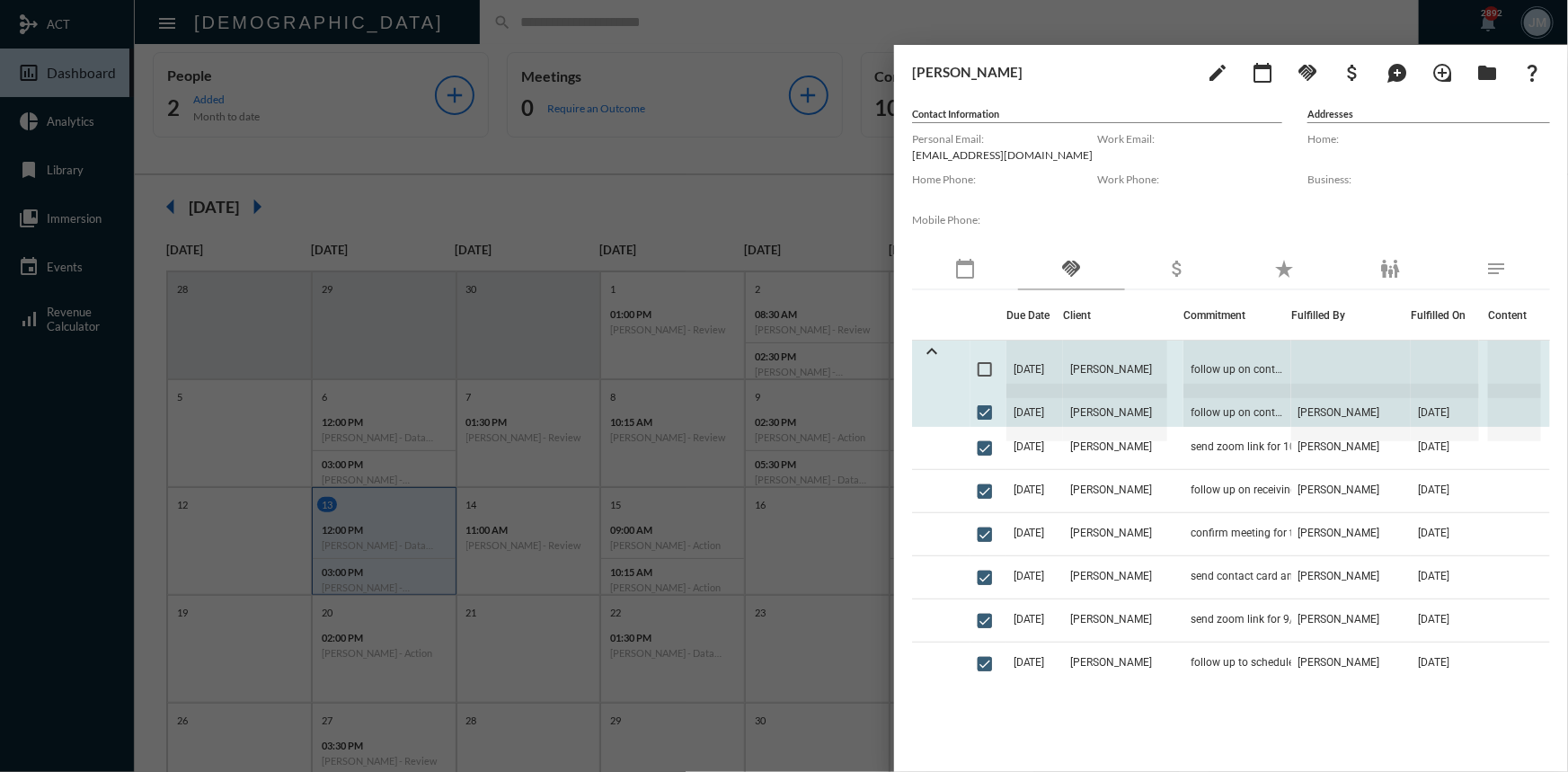
click at [1033, 409] on span "10/9/25" at bounding box center [1034, 412] width 57 height 57
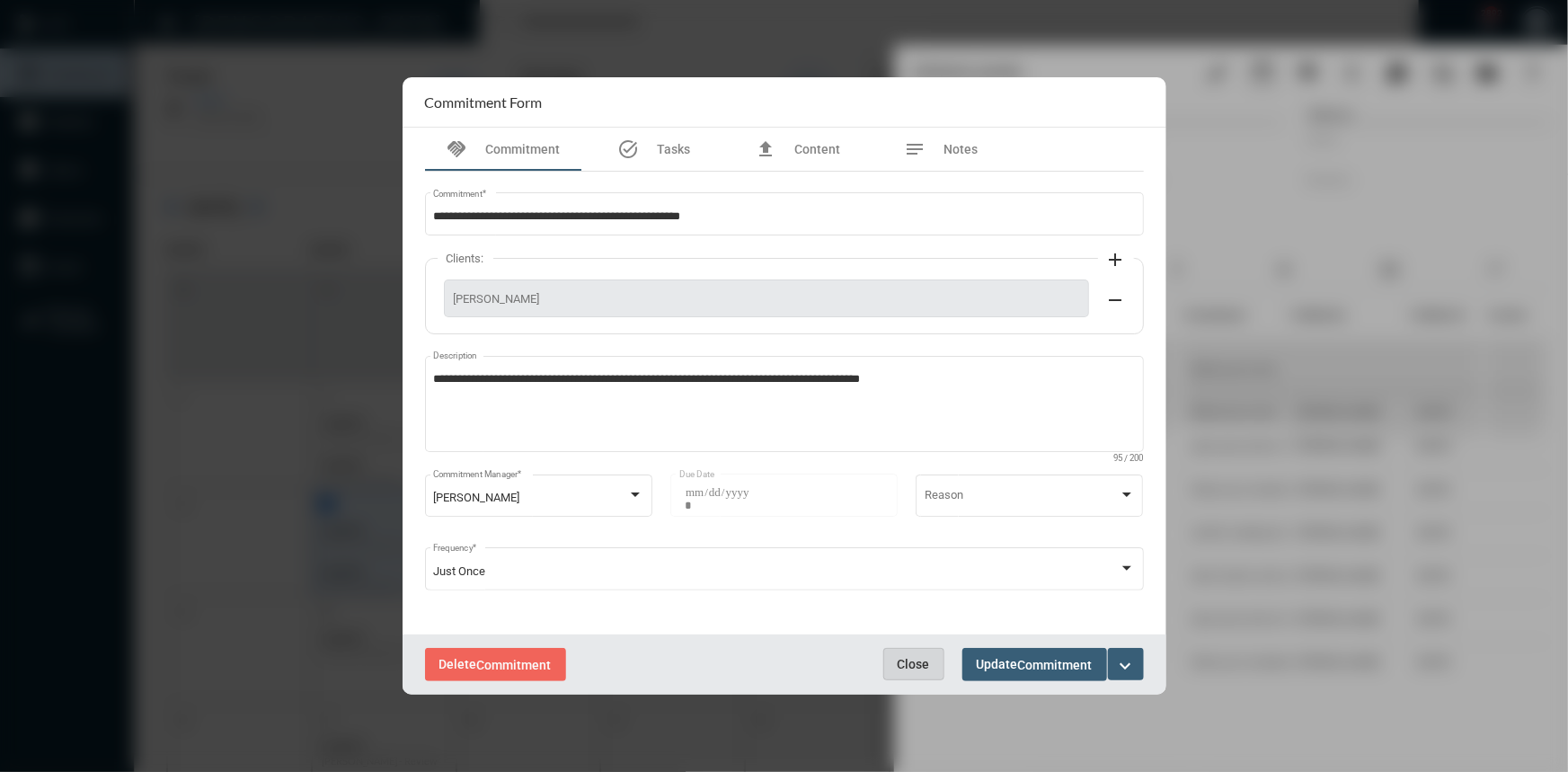
click at [920, 659] on span "Close" at bounding box center [914, 664] width 32 height 14
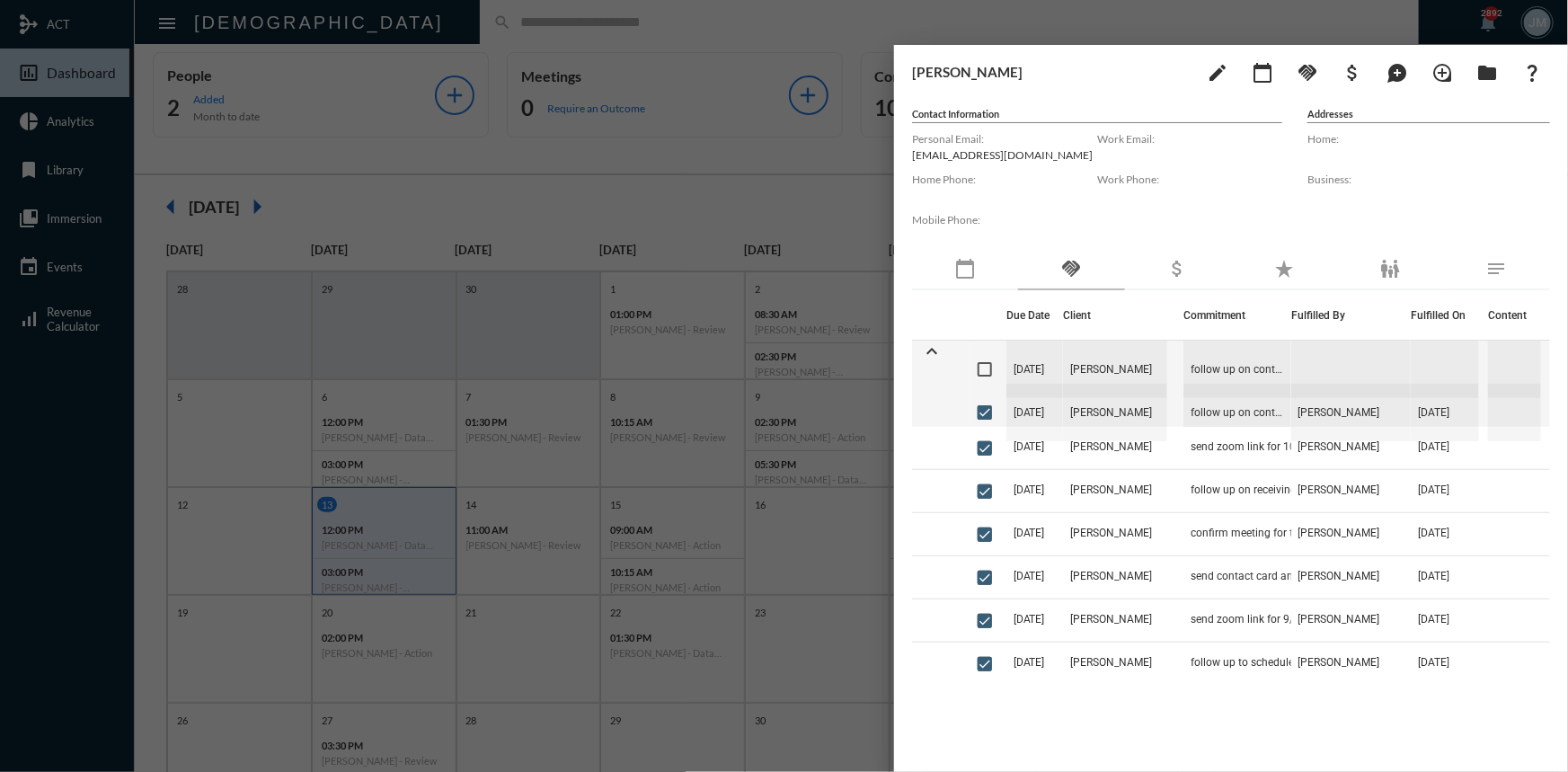
click at [512, 167] on div at bounding box center [784, 386] width 1568 height 772
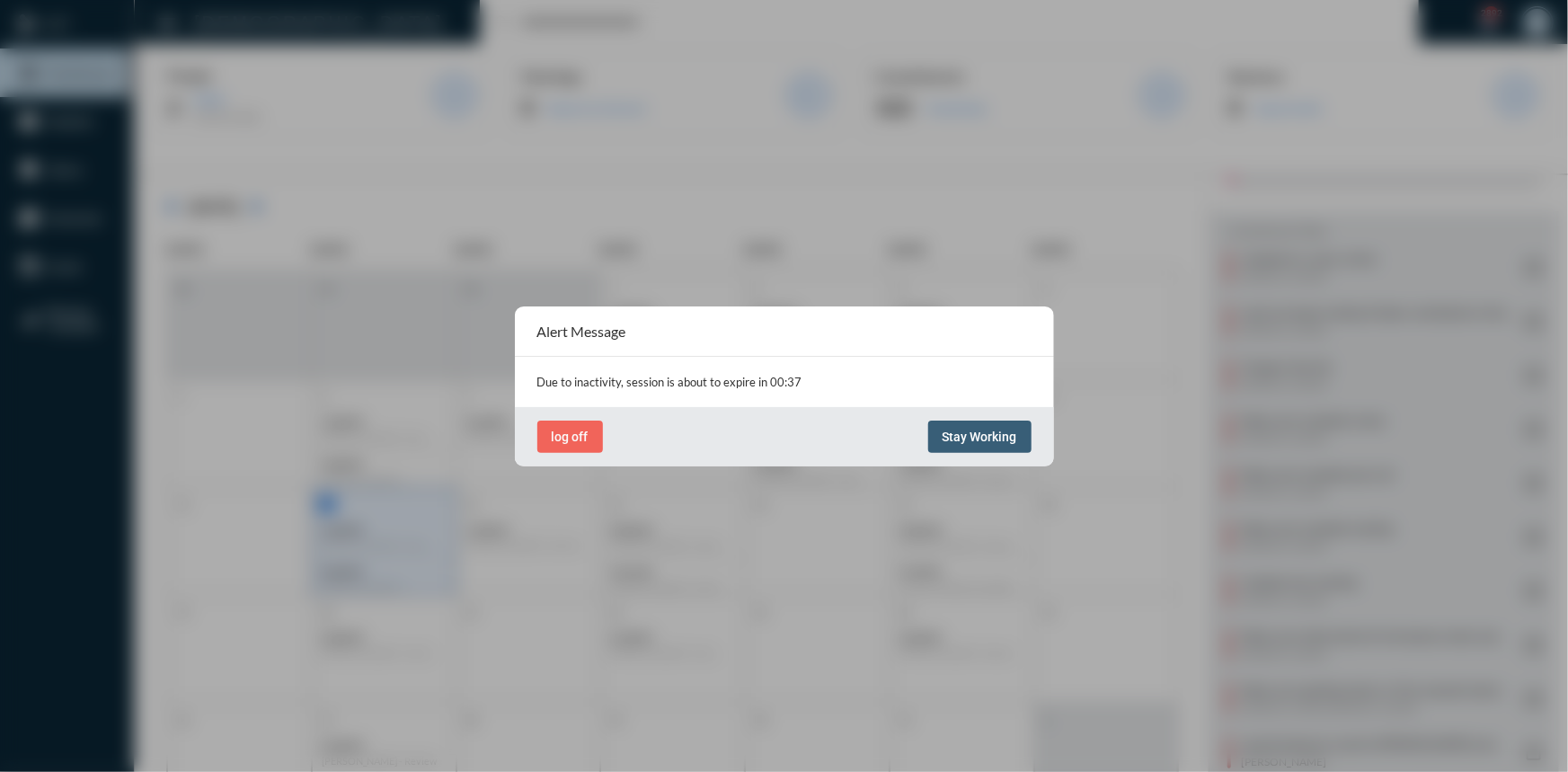
click at [966, 441] on span "Stay Working" at bounding box center [980, 436] width 74 height 14
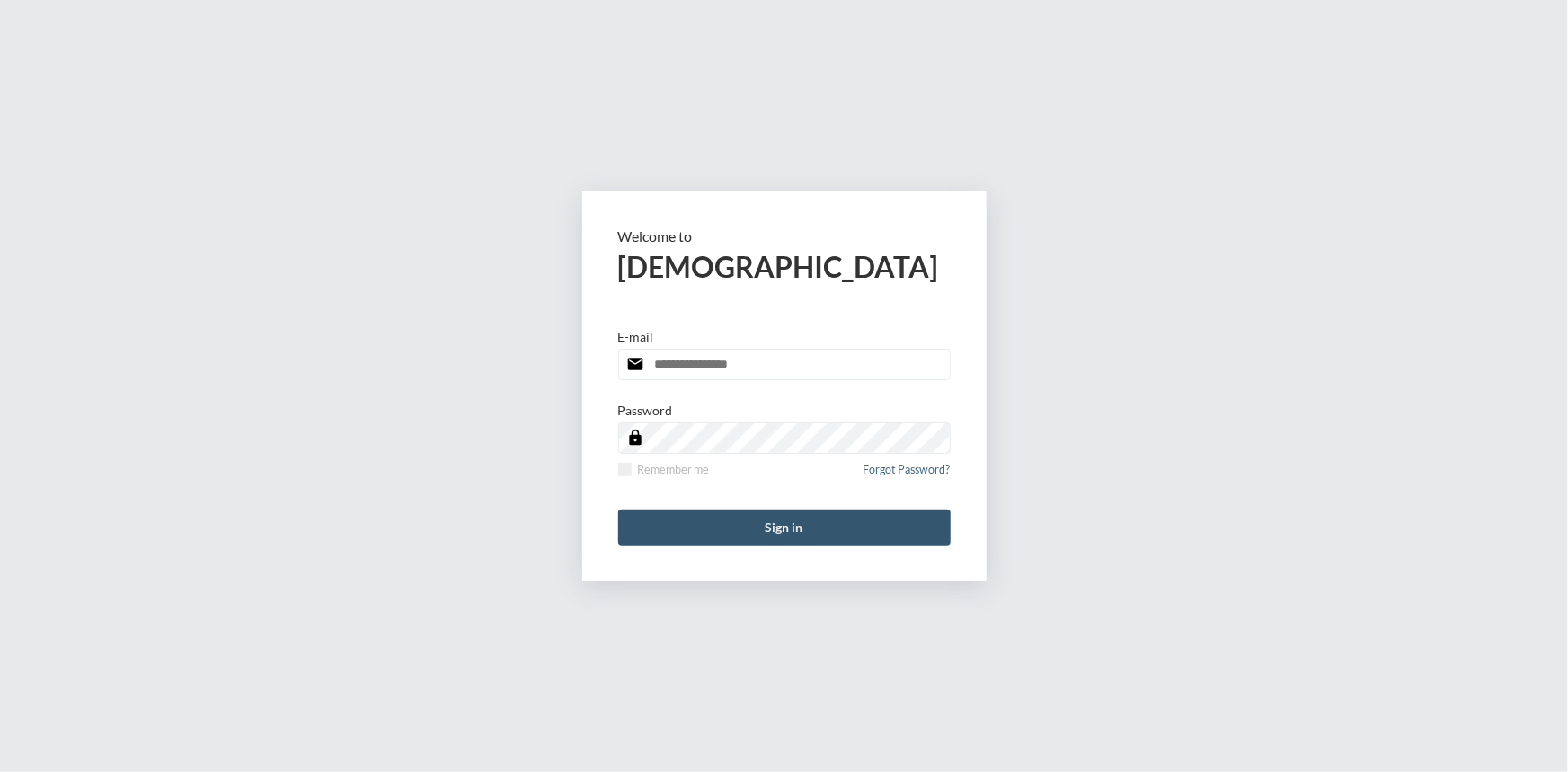
type input "**********"
click at [793, 524] on button "Sign in" at bounding box center [784, 527] width 332 height 36
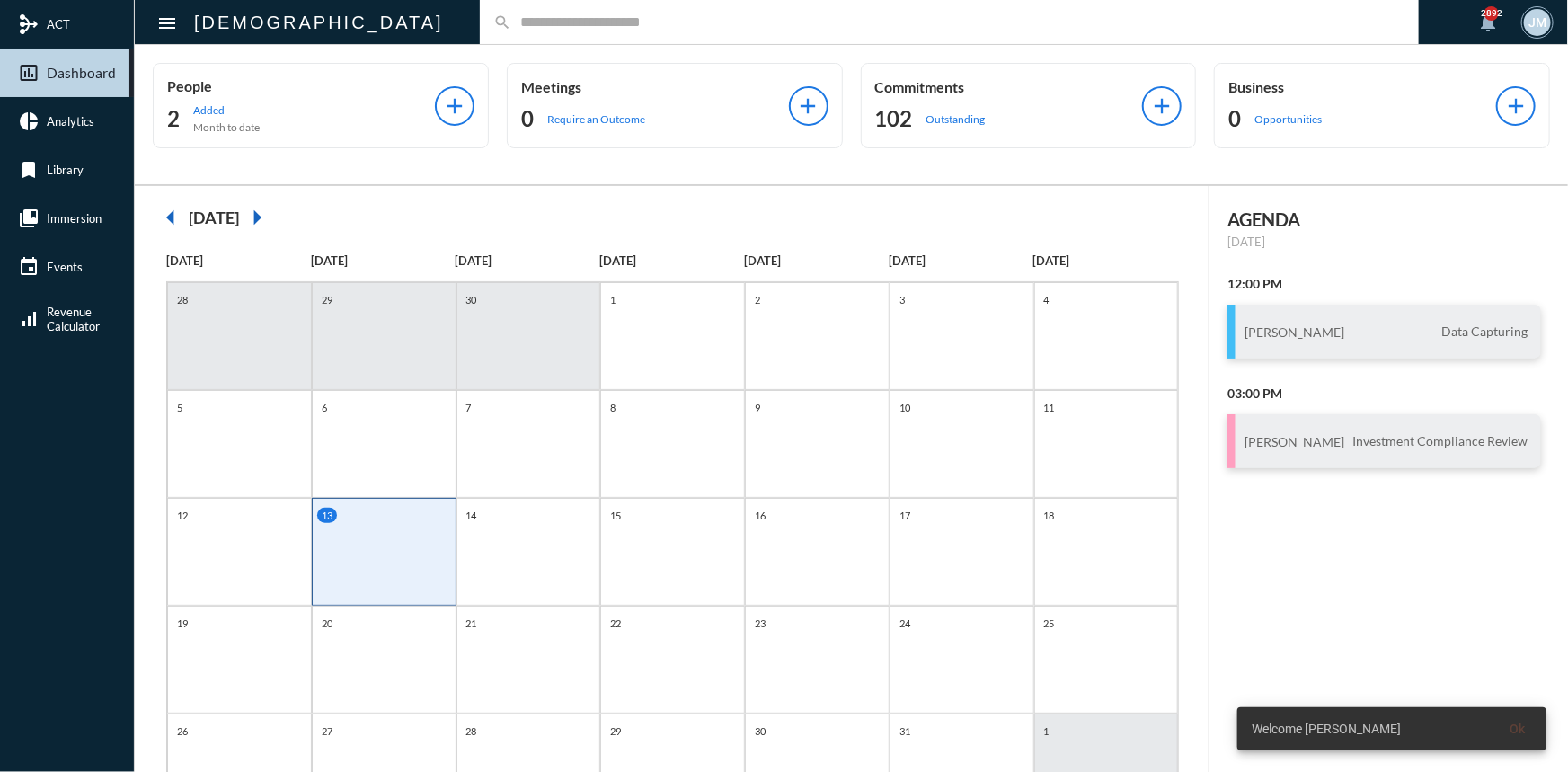
click at [511, 24] on input "text" at bounding box center [958, 22] width 894 height 15
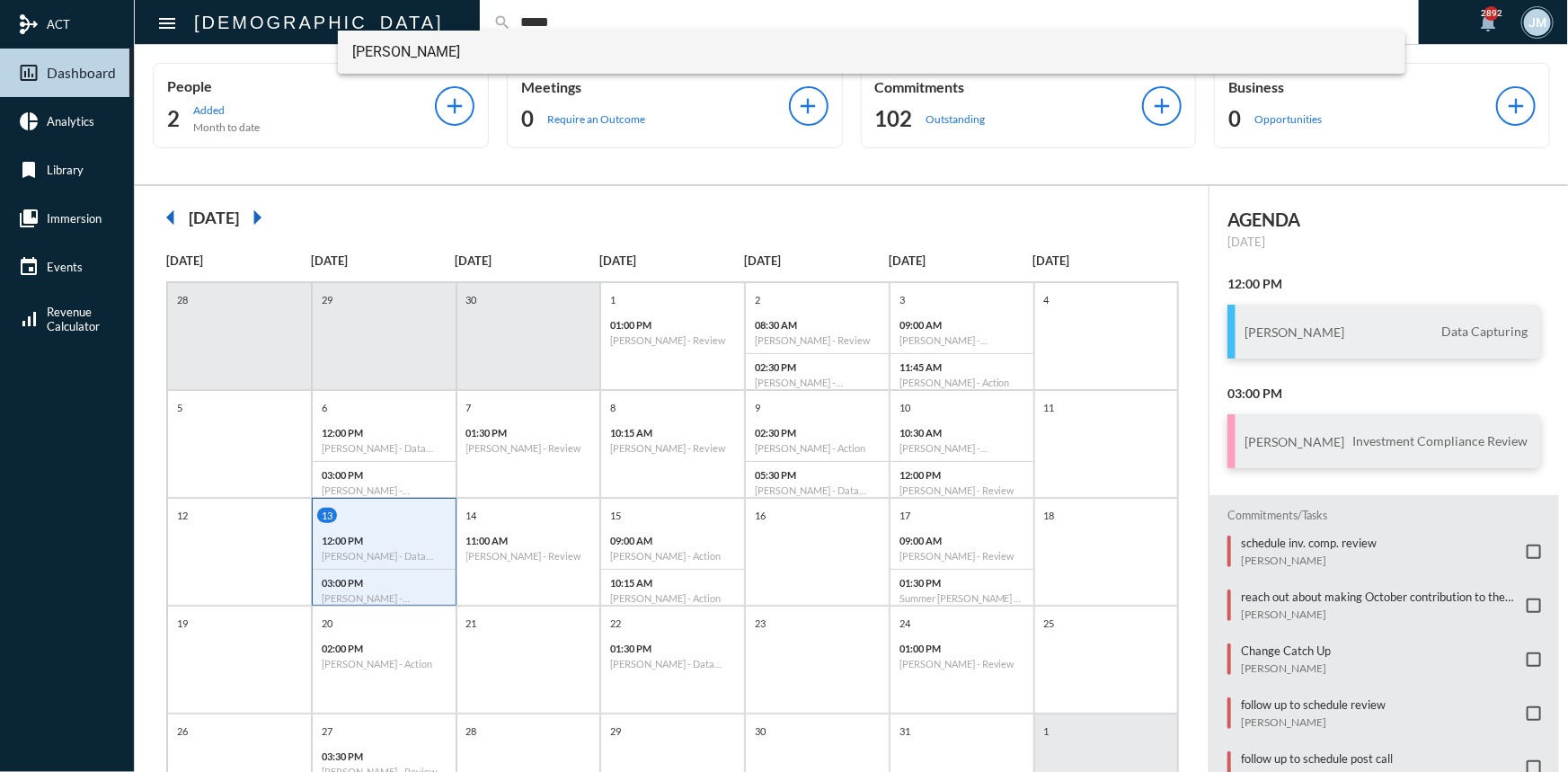
type input "*****"
click at [385, 47] on span "Kyle Cline" at bounding box center [872, 52] width 1039 height 43
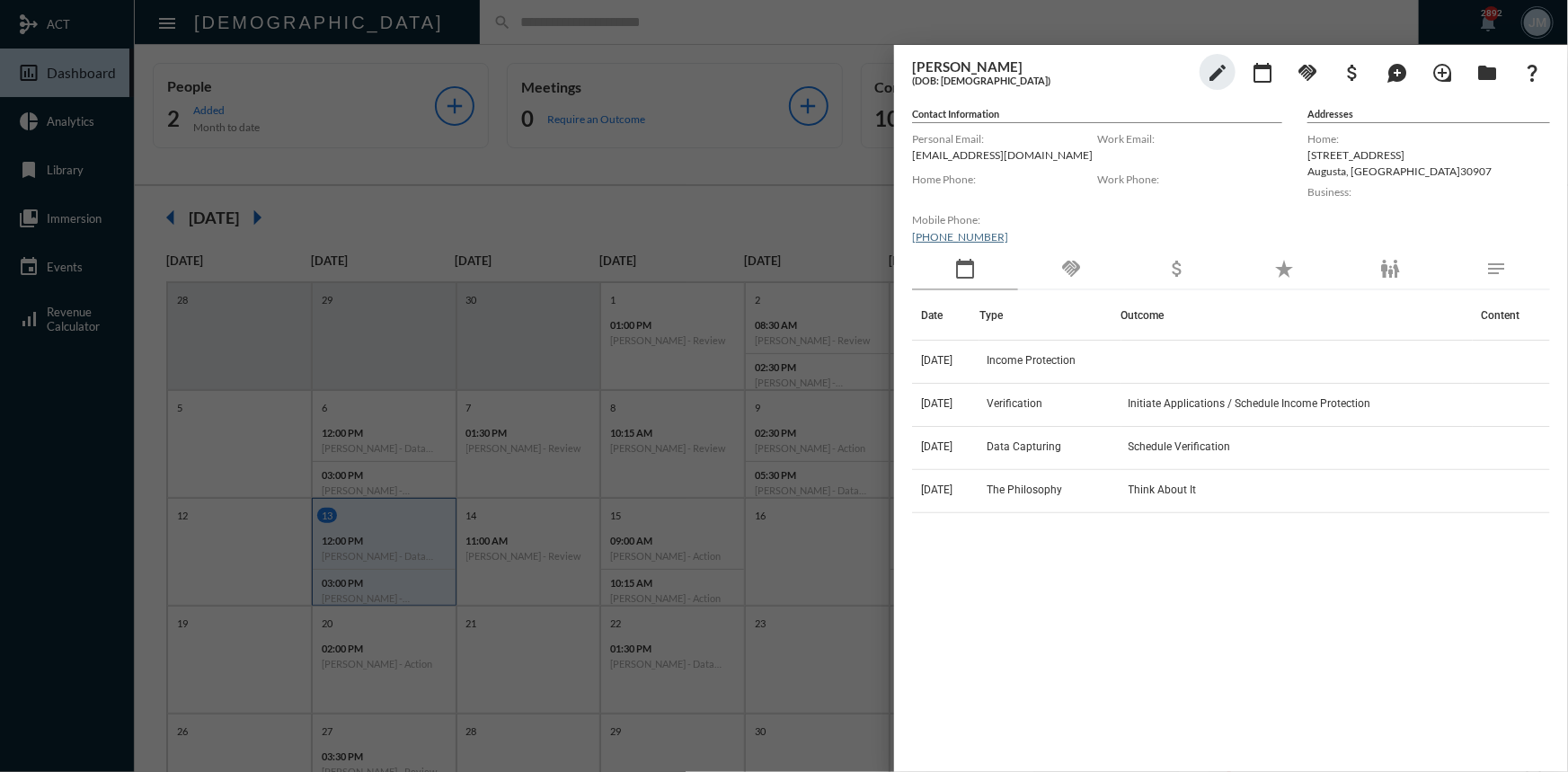
click at [1066, 253] on div "handshake" at bounding box center [1071, 270] width 106 height 41
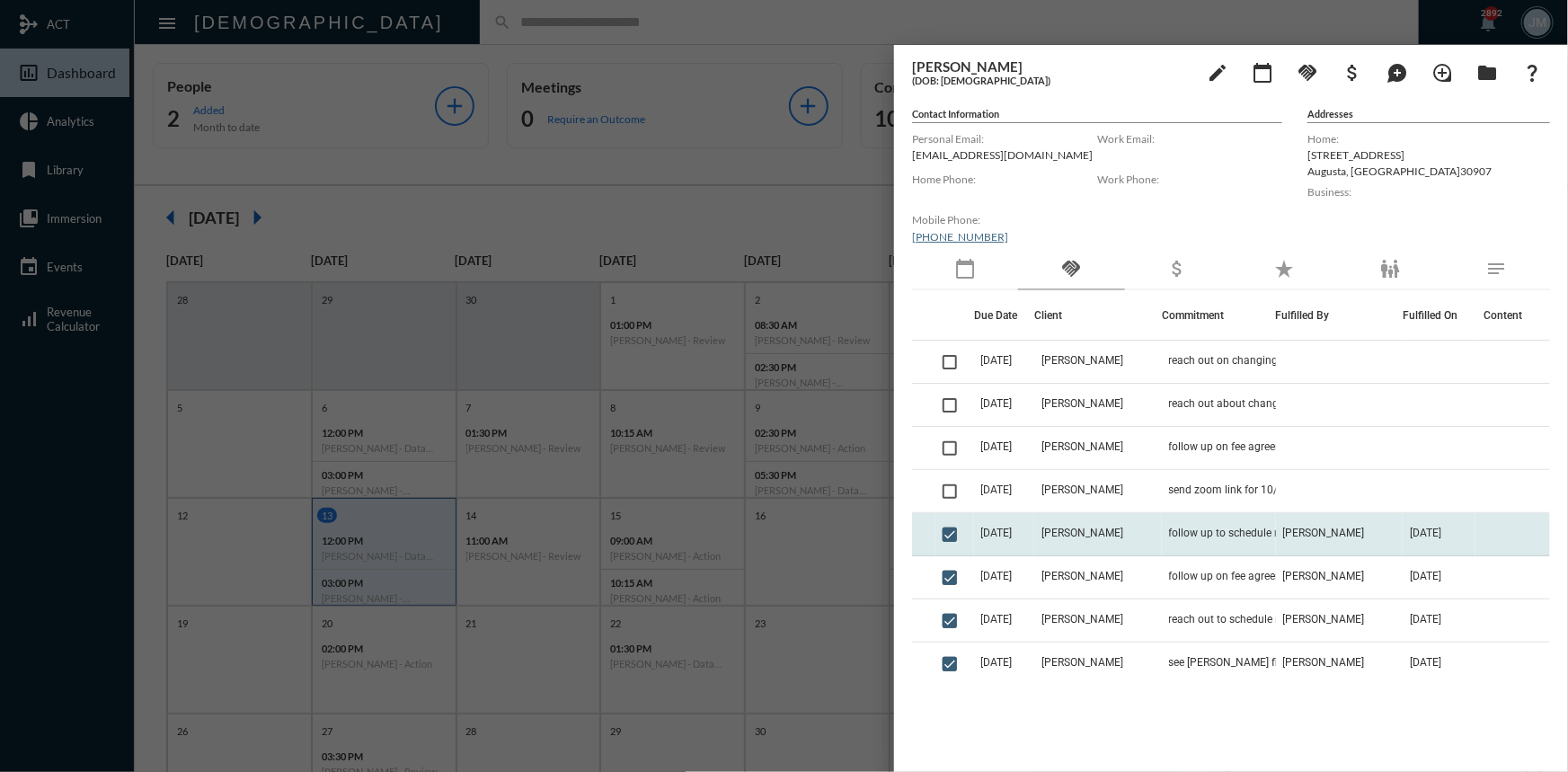
click at [1115, 535] on td "Kyle Cline" at bounding box center [1097, 535] width 127 height 43
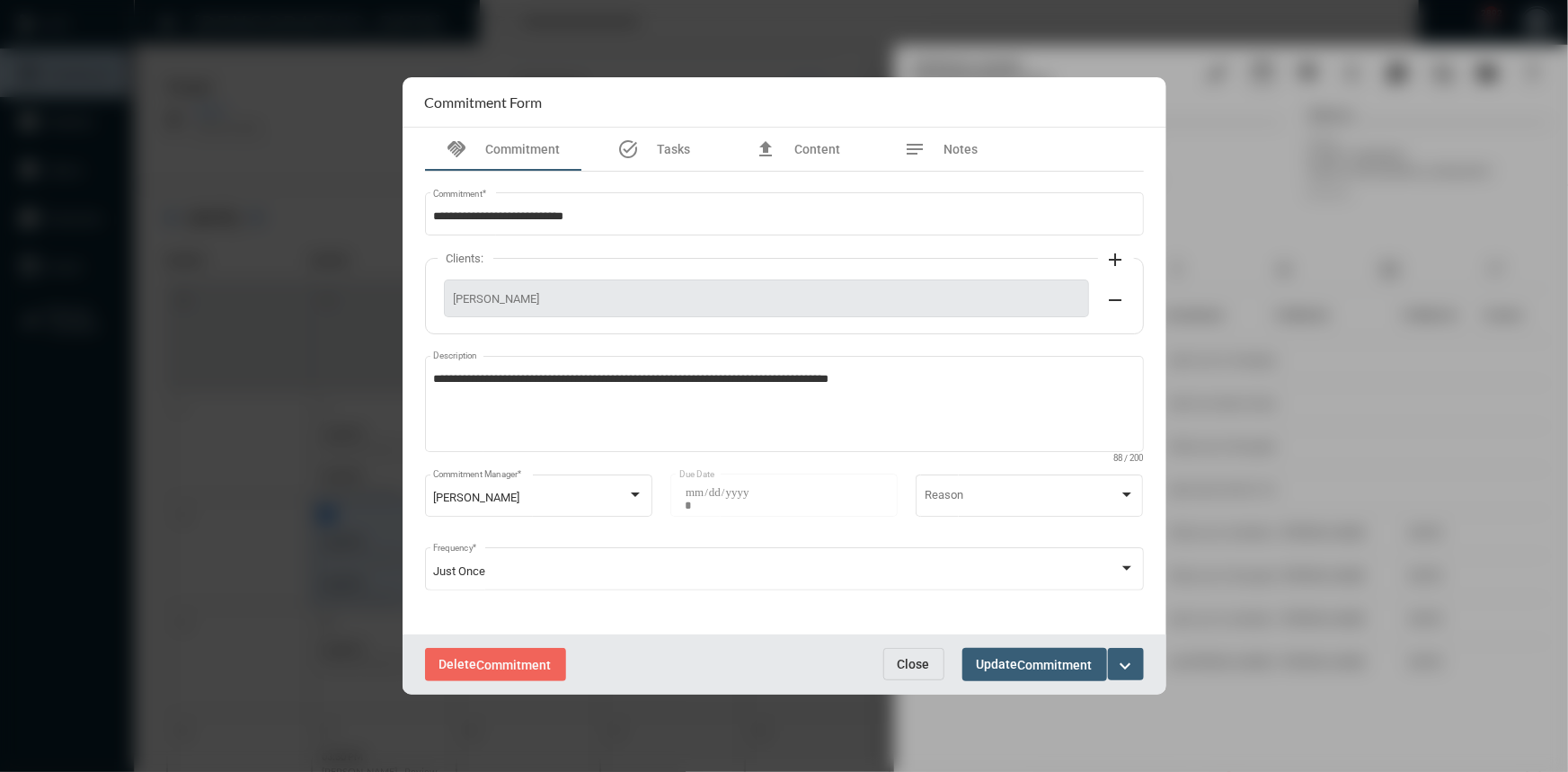
click at [886, 667] on button "Close" at bounding box center [914, 664] width 61 height 32
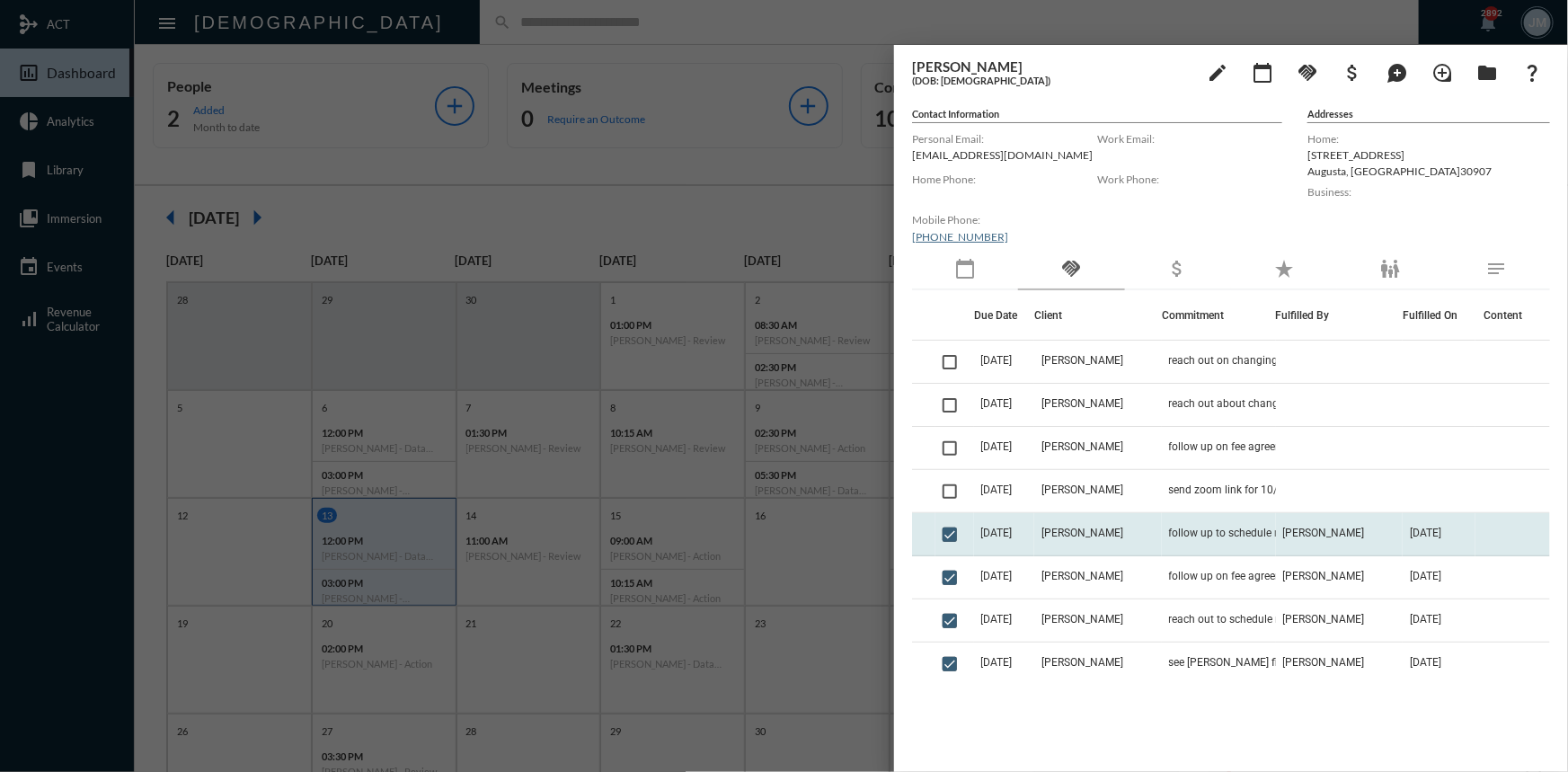
click at [1034, 530] on td "10/8/25" at bounding box center [1004, 535] width 60 height 43
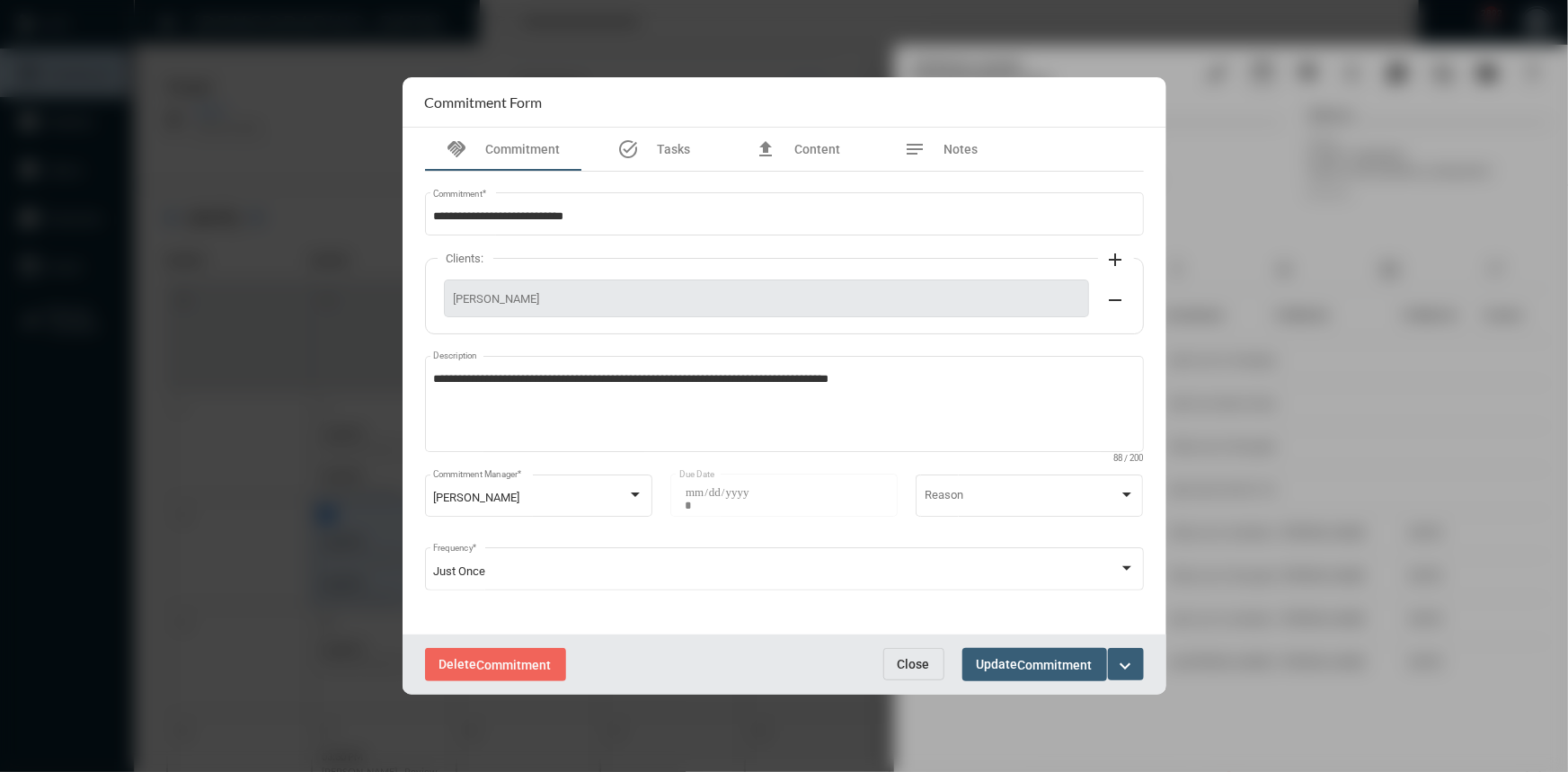
click at [906, 663] on span "Close" at bounding box center [914, 664] width 32 height 14
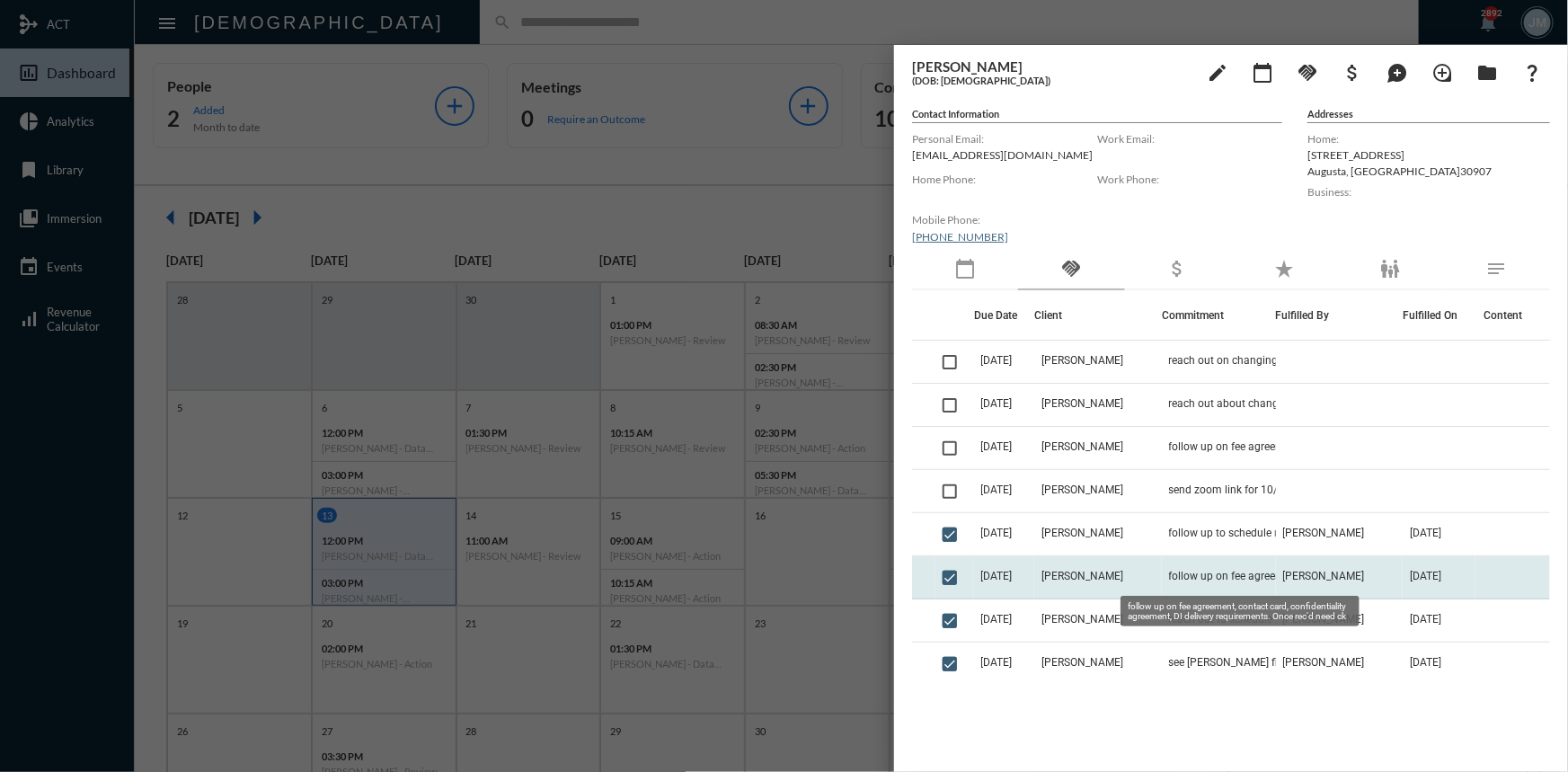
click at [1186, 571] on span "follow up on fee agreement, contact card, confidentiality agreement, DI deliver…" at bounding box center [1258, 575] width 180 height 12
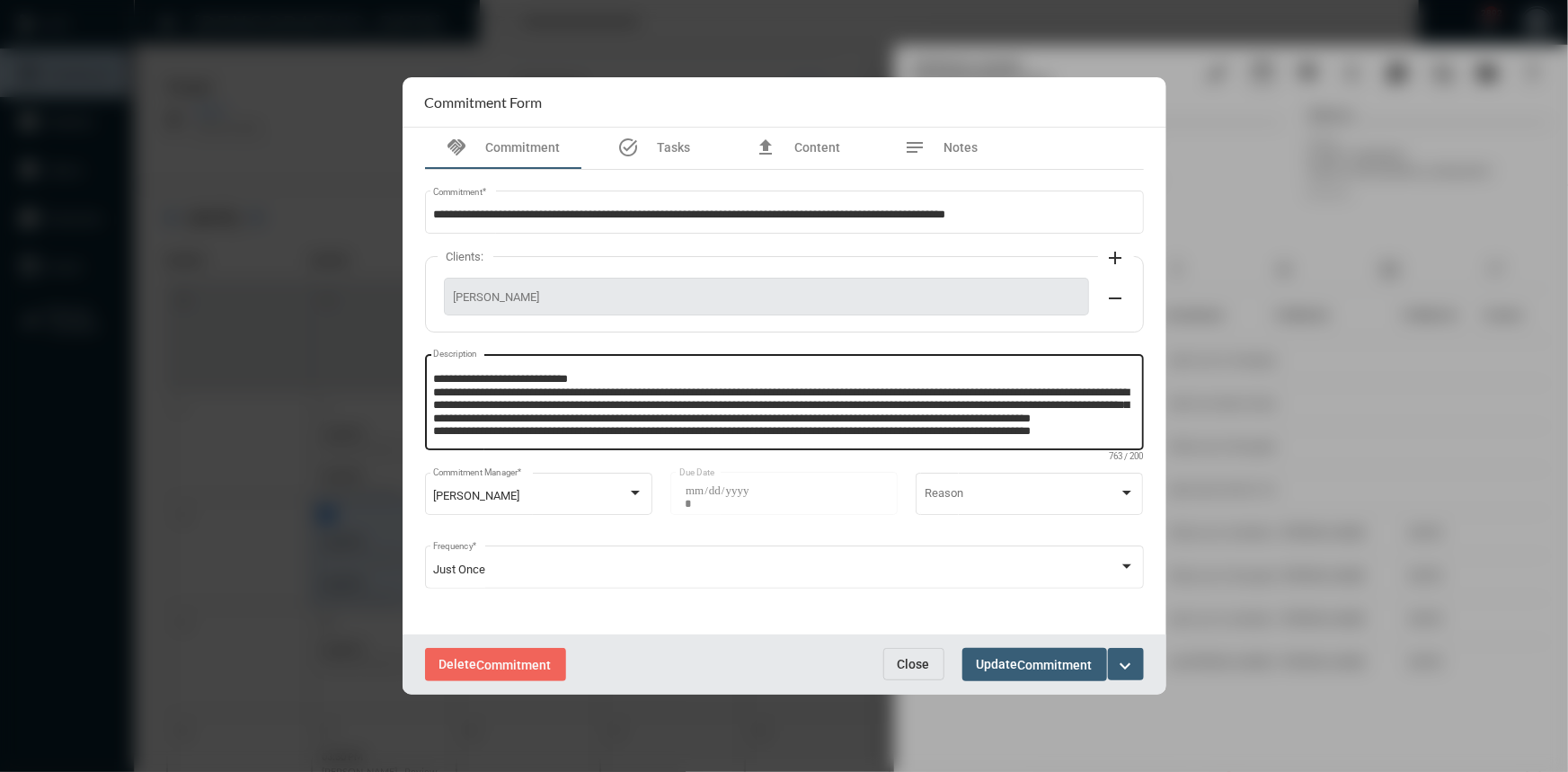
scroll to position [37, 0]
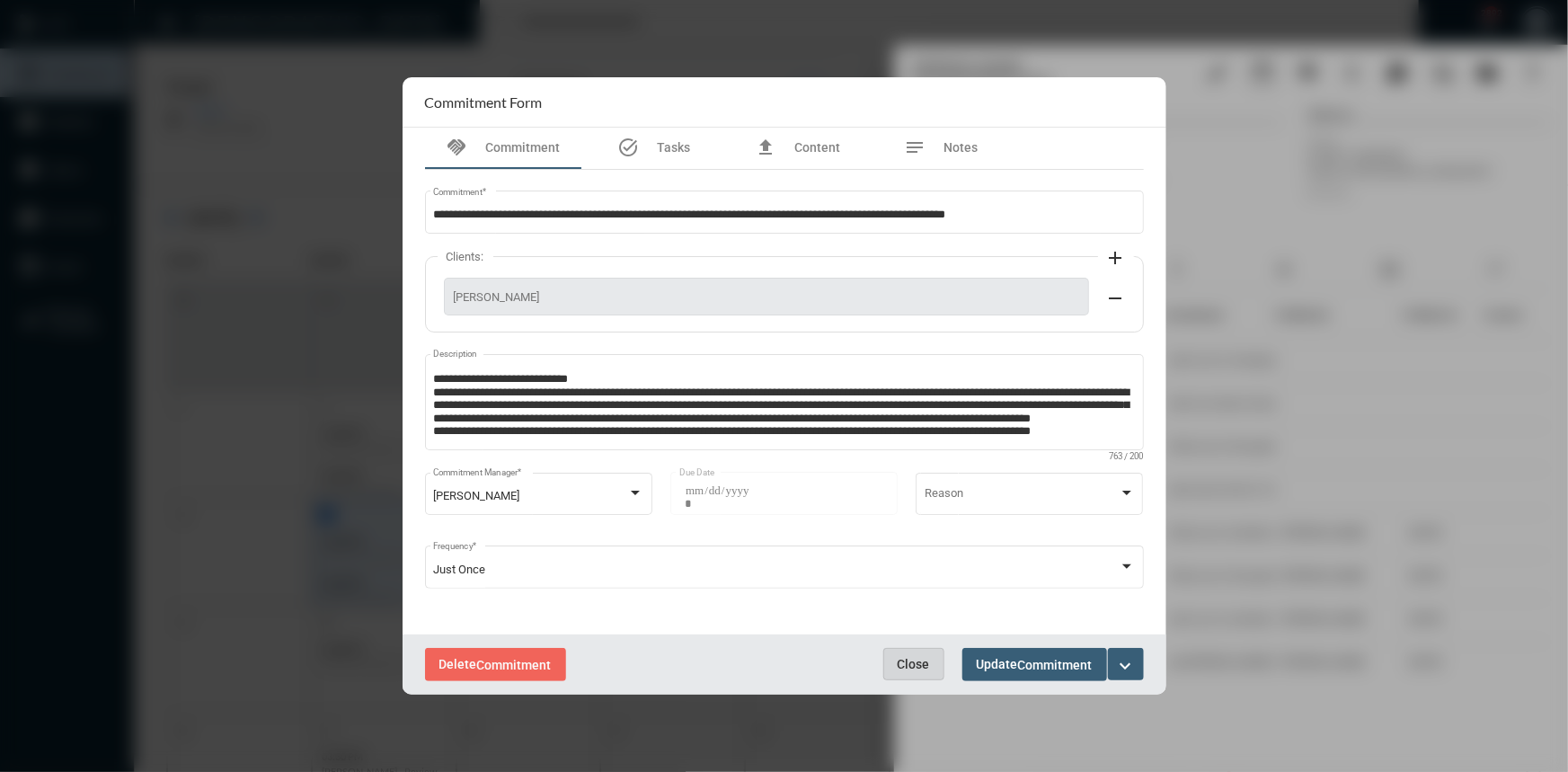
click at [908, 666] on span "Close" at bounding box center [914, 664] width 32 height 14
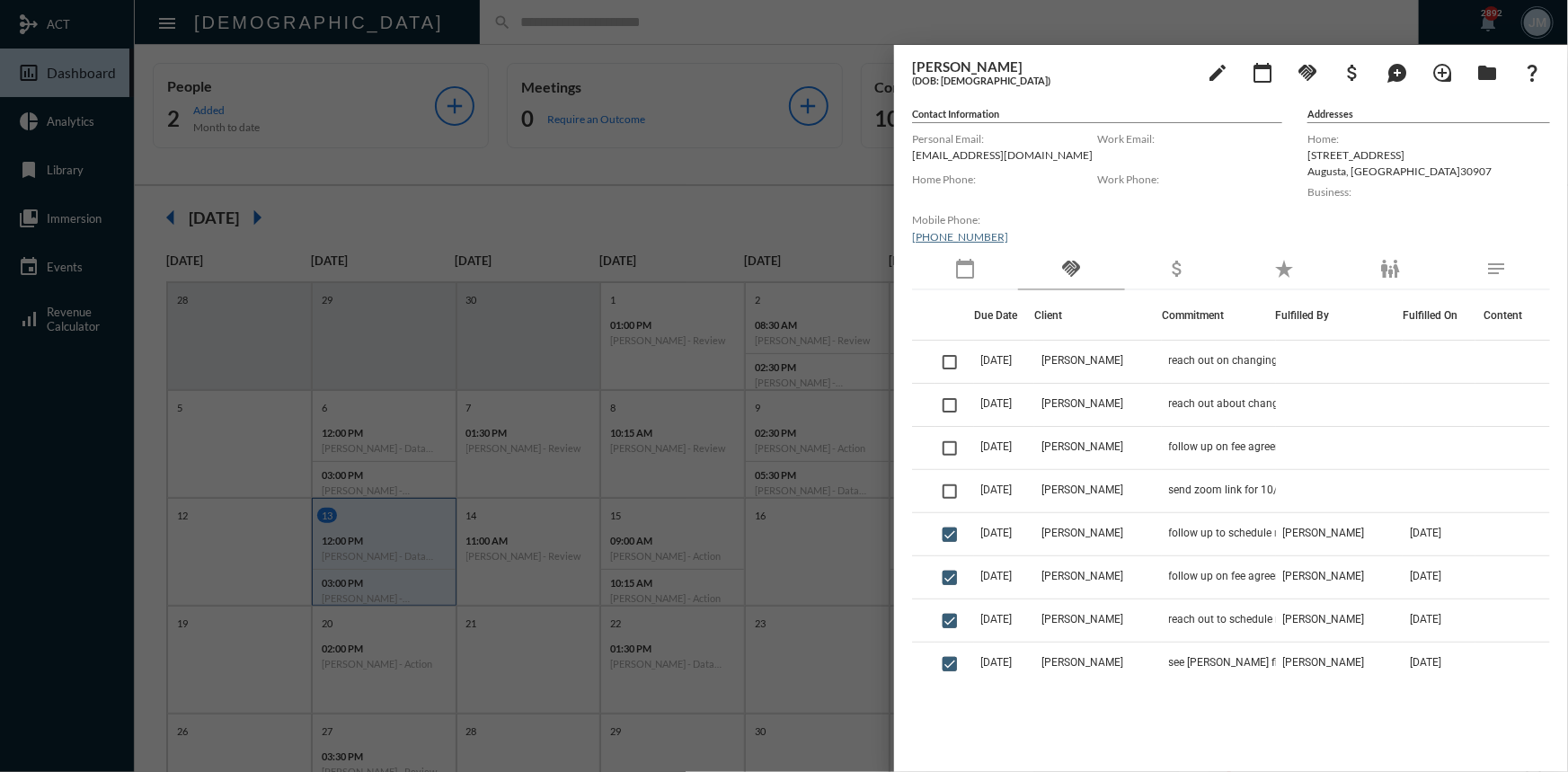
click at [496, 153] on div at bounding box center [784, 386] width 1568 height 772
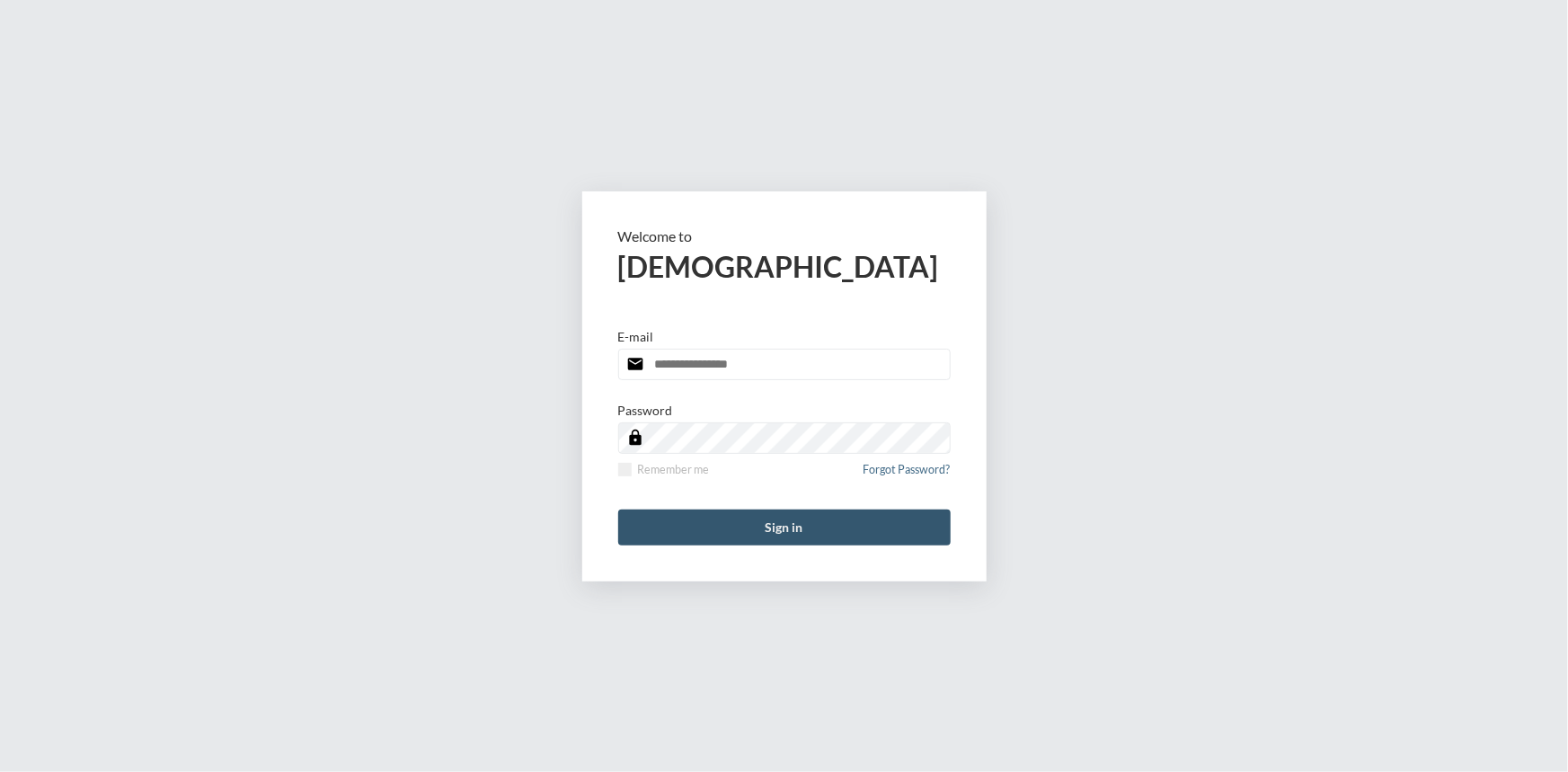
type input "**********"
click at [787, 537] on button "Sign in" at bounding box center [784, 527] width 332 height 36
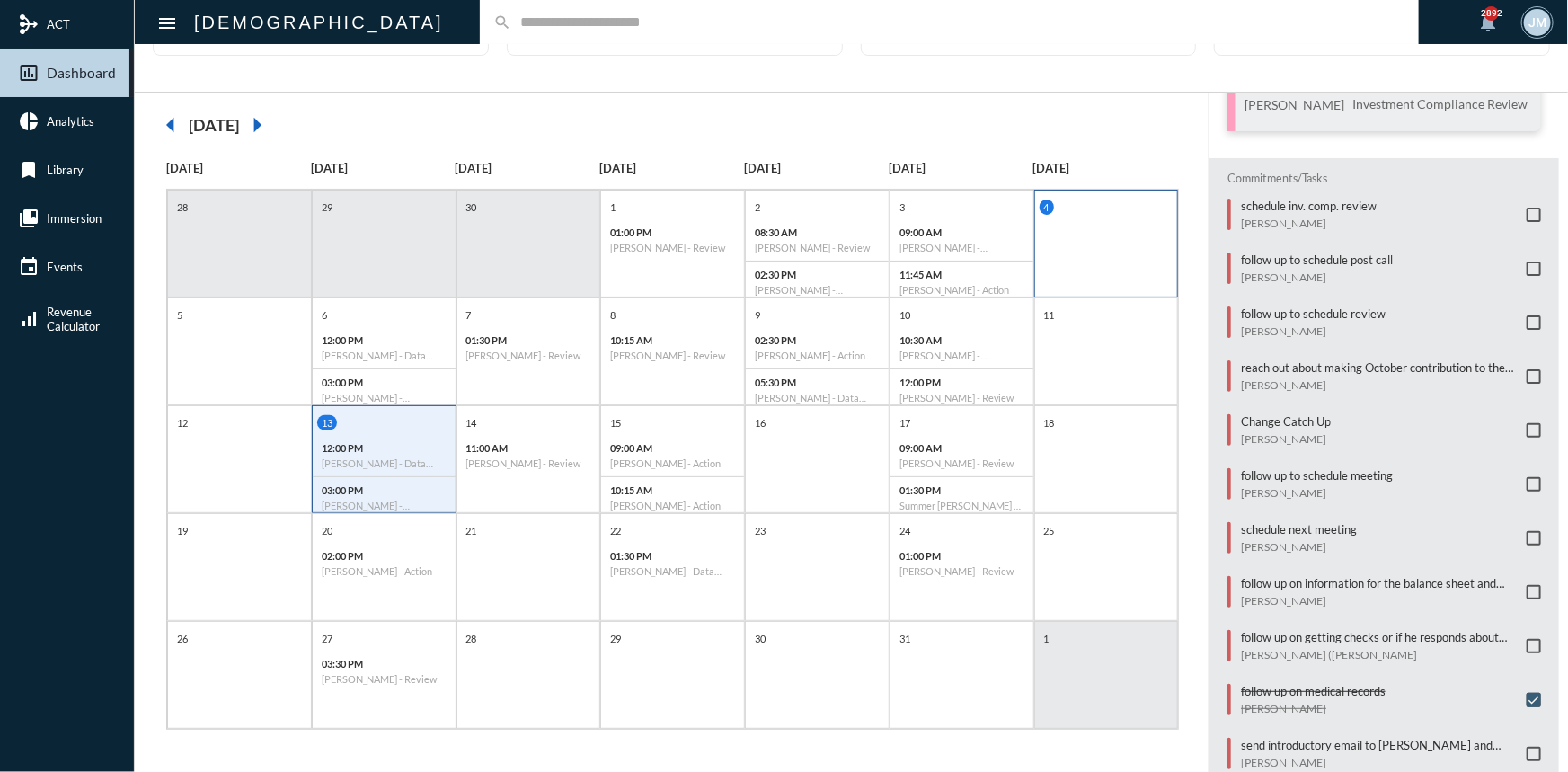
scroll to position [273, 0]
